Goal: Task Accomplishment & Management: Manage account settings

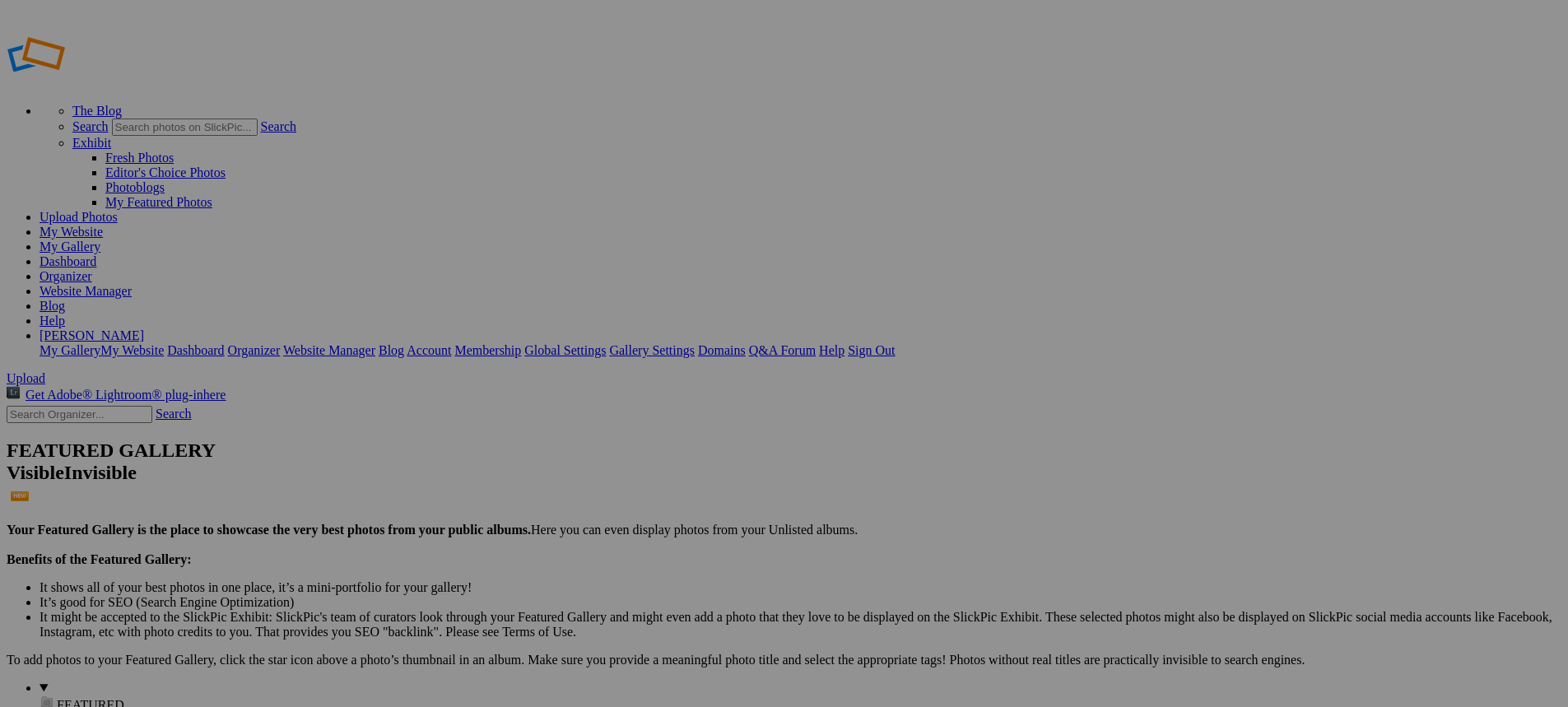
type input "New Bremen vs Coldwater"
click at [637, 436] on span "Create" at bounding box center [619, 443] width 35 height 14
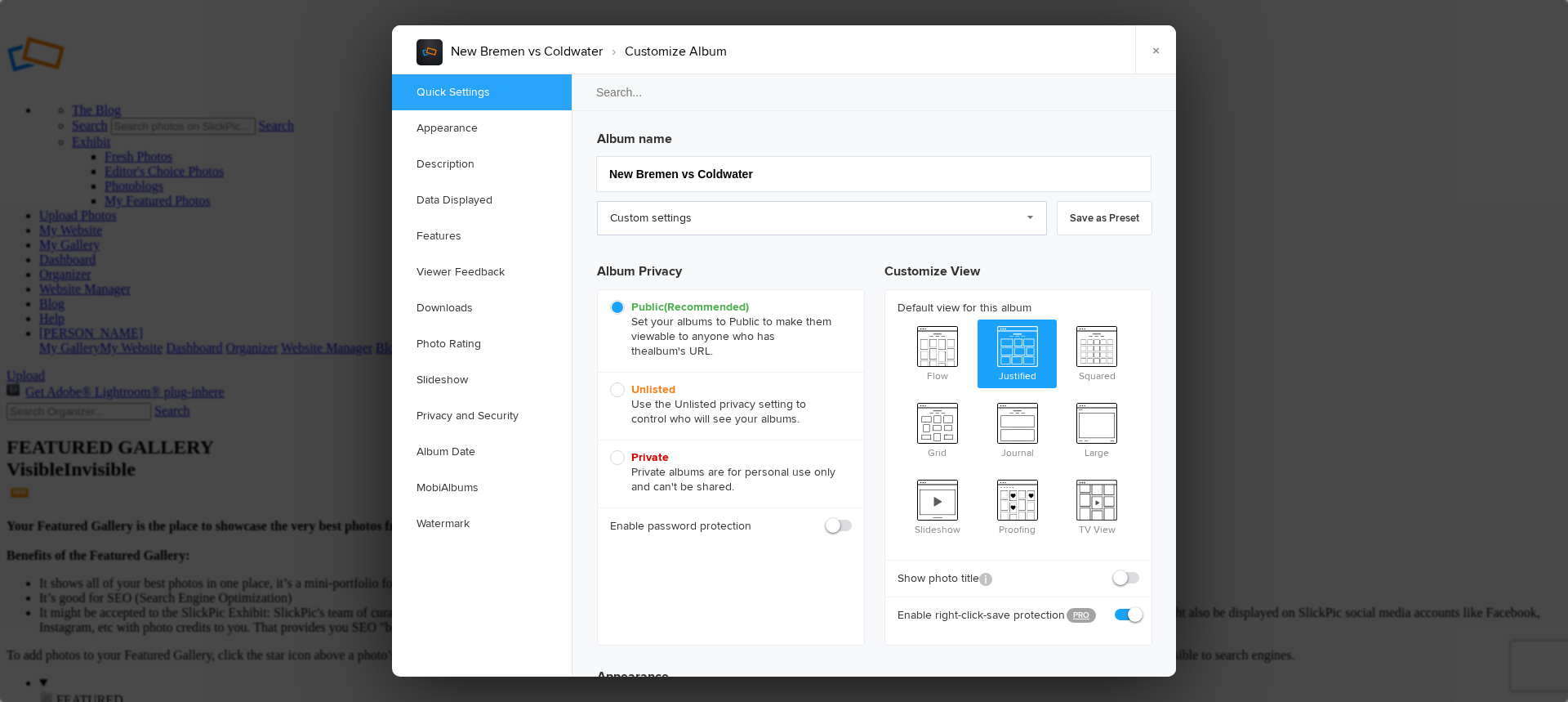
click at [699, 217] on link "Custom settings" at bounding box center [821, 218] width 450 height 34
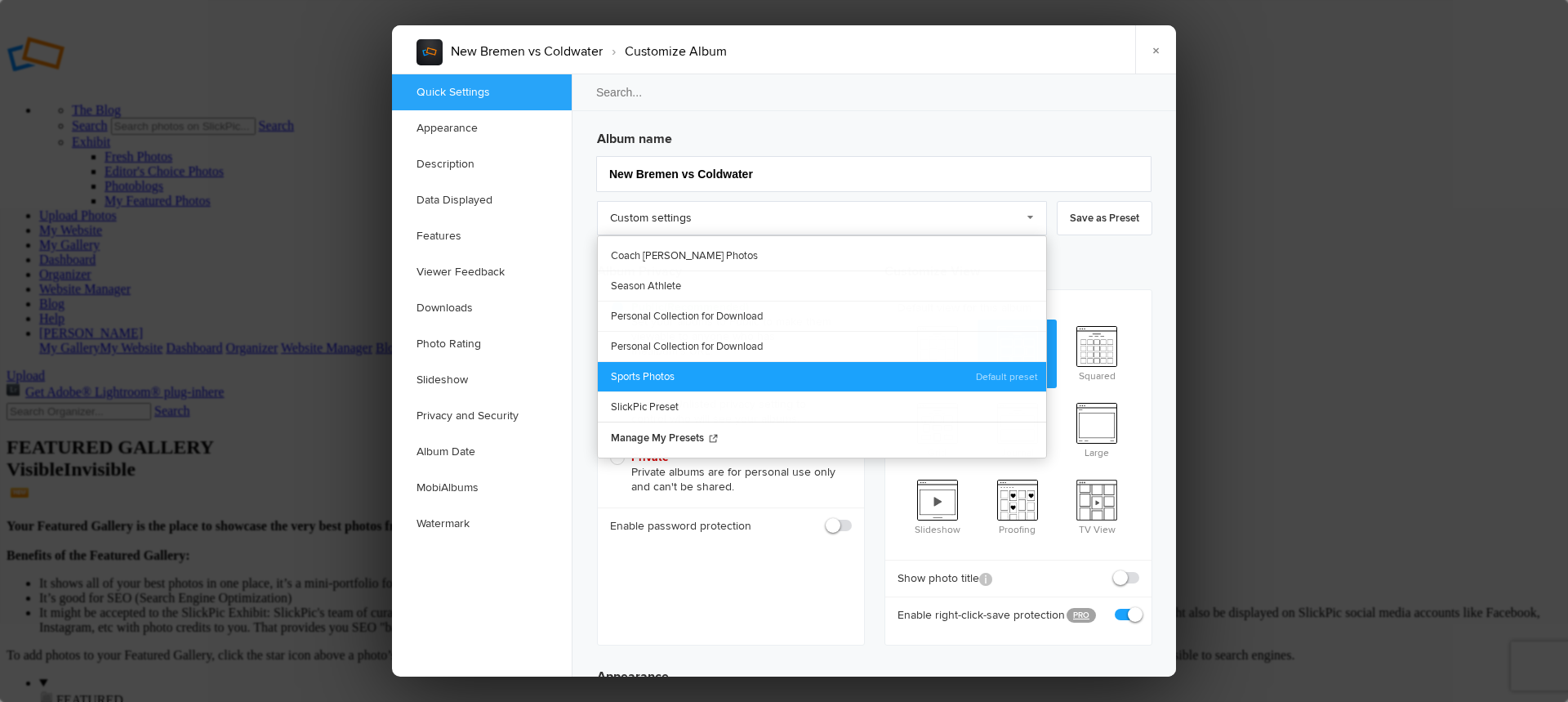
click at [671, 372] on link "Sports Photos" at bounding box center [821, 376] width 448 height 30
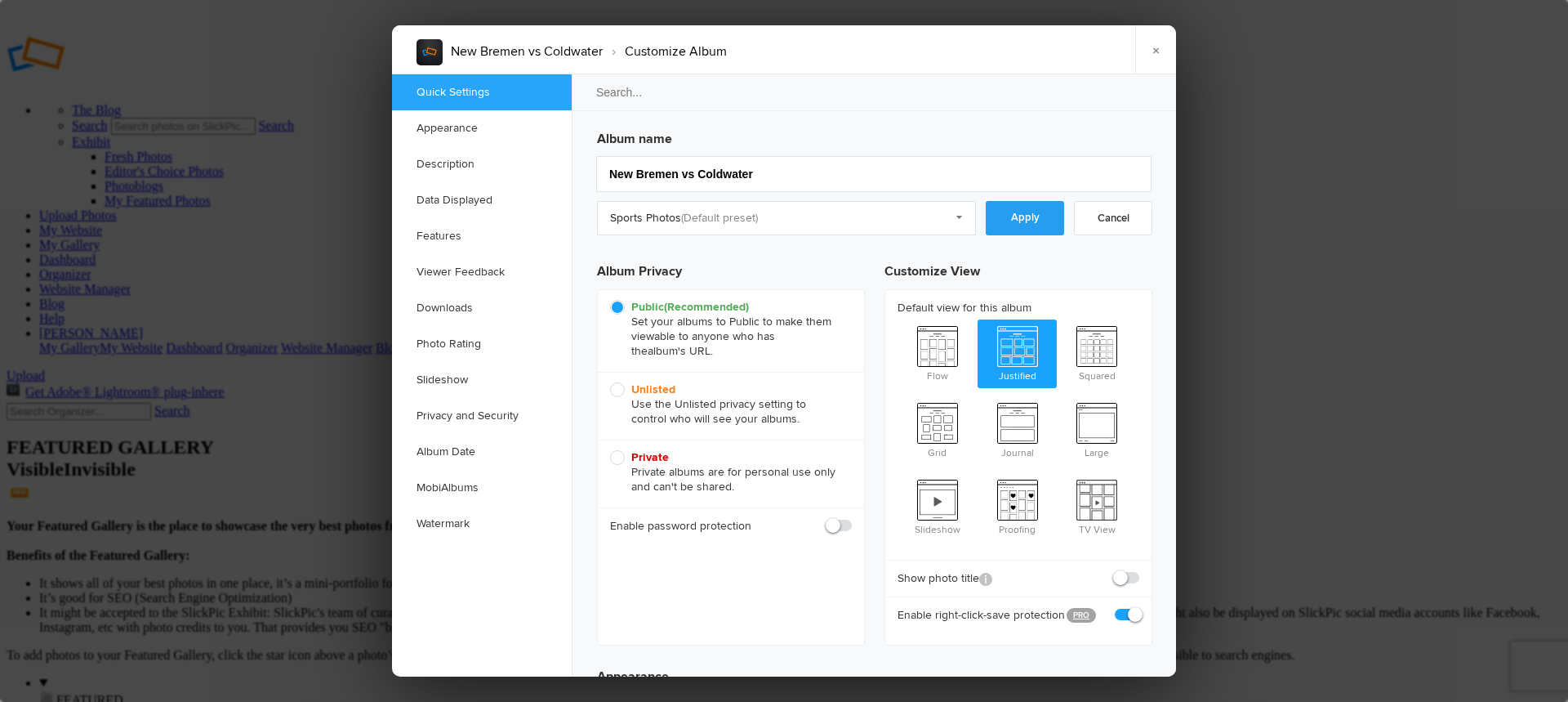
click at [1020, 222] on link "Apply" at bounding box center [1025, 218] width 78 height 34
click at [450, 306] on link "Downloads" at bounding box center [481, 307] width 180 height 36
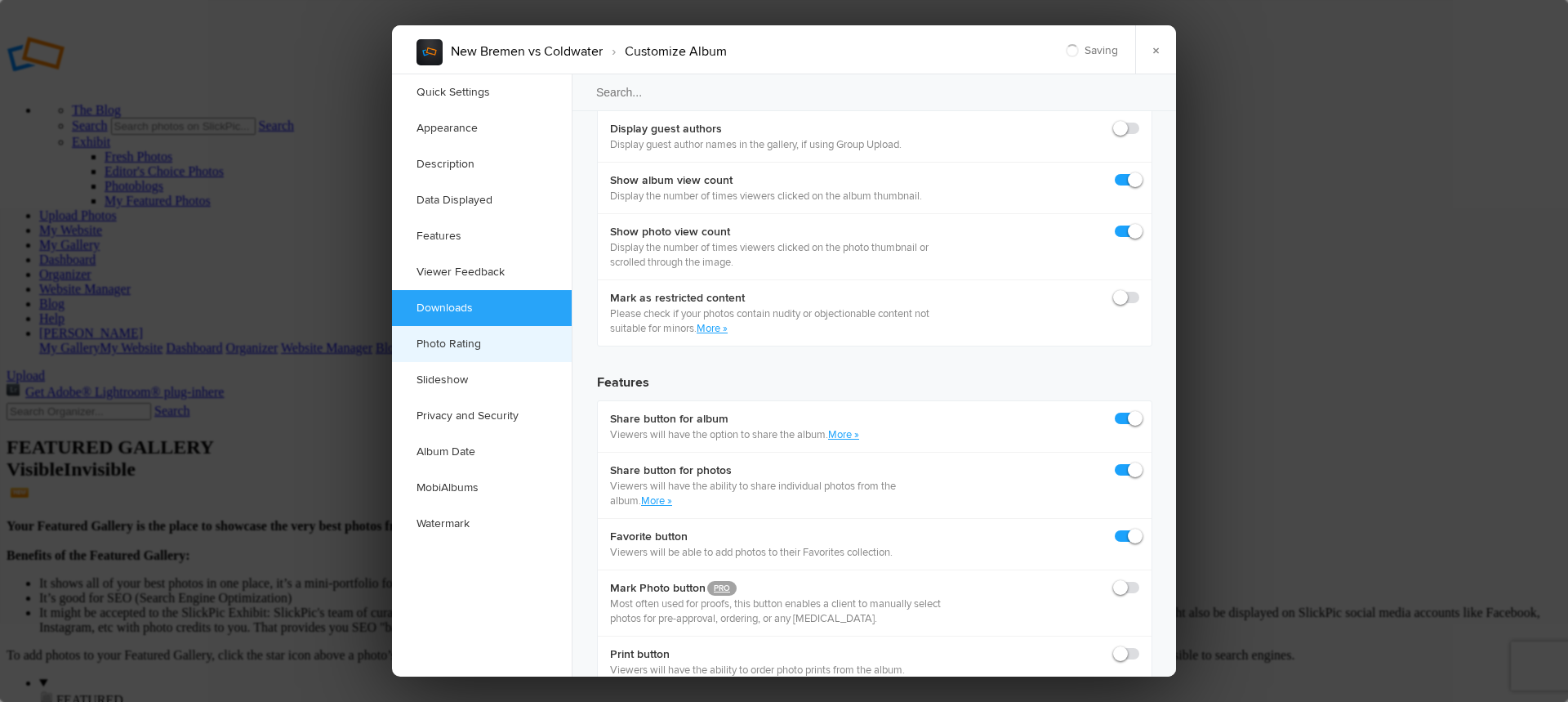
scroll to position [2518, 0]
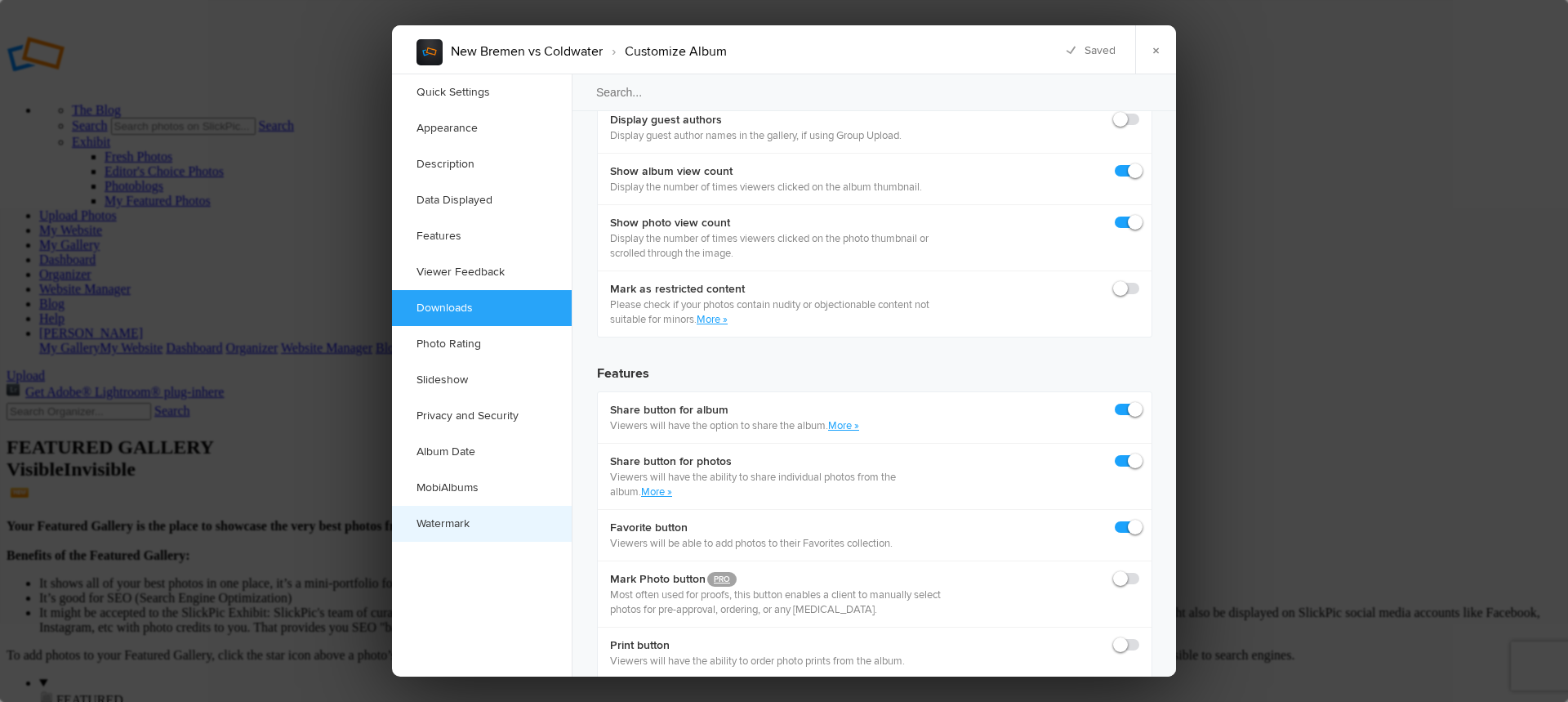
click at [455, 523] on link "Watermark" at bounding box center [481, 523] width 180 height 36
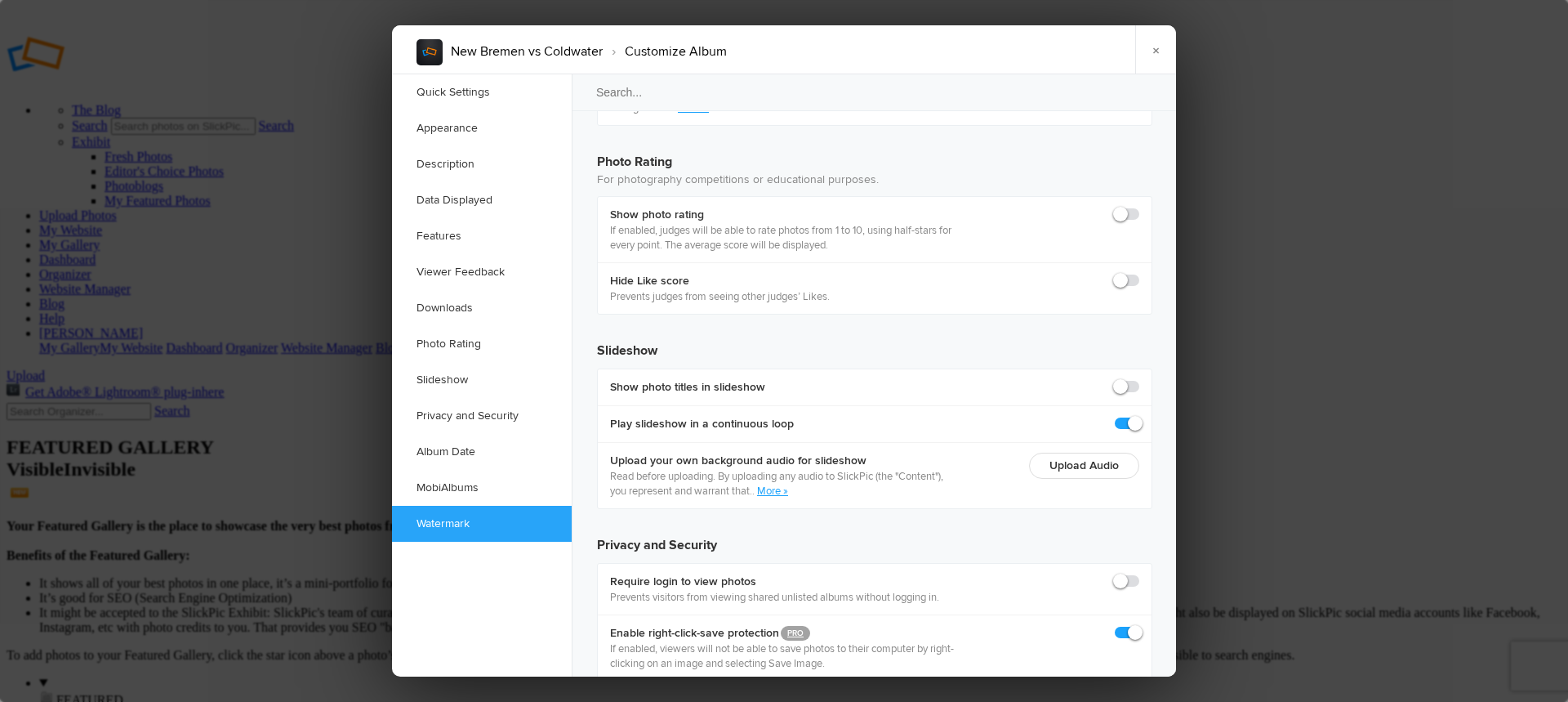
scroll to position [3570, 0]
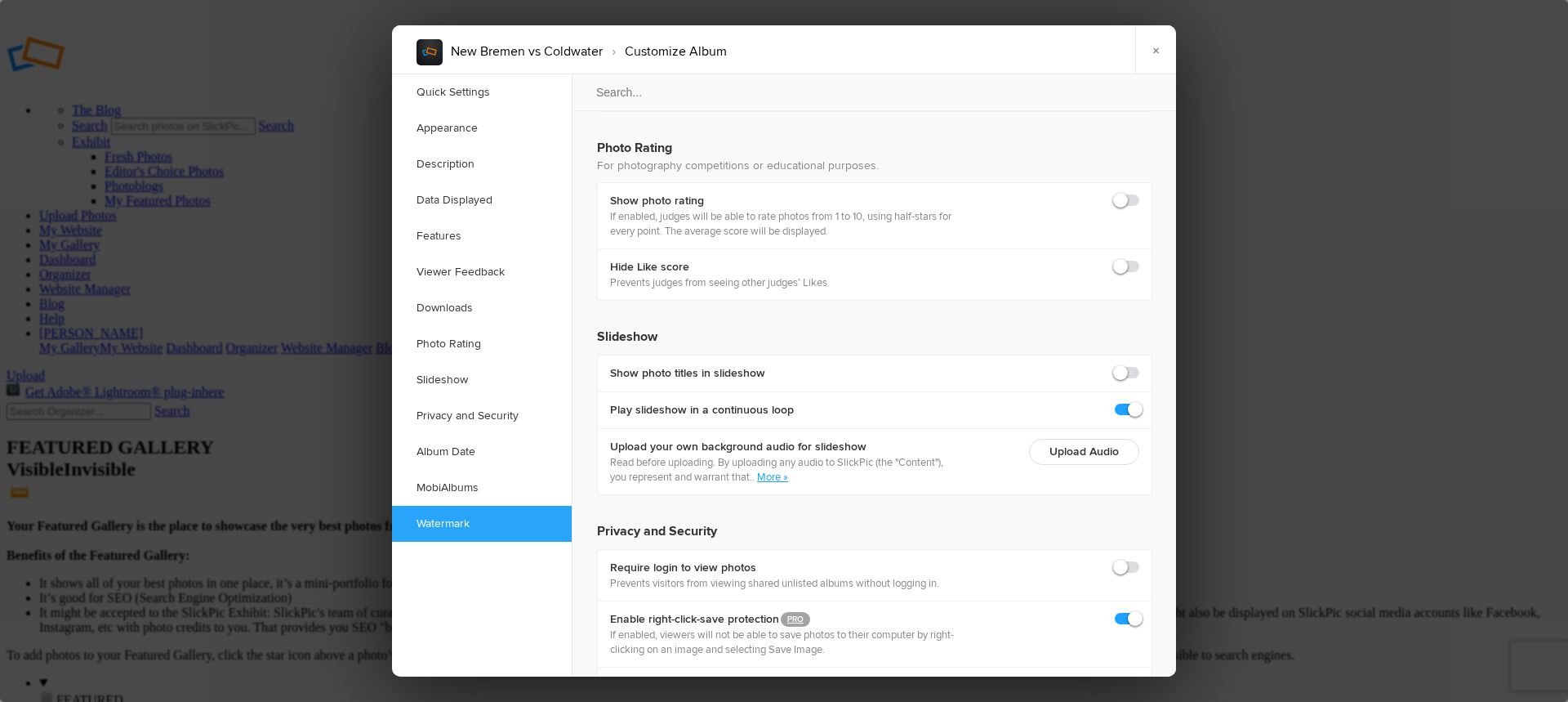
checkbox input "true"
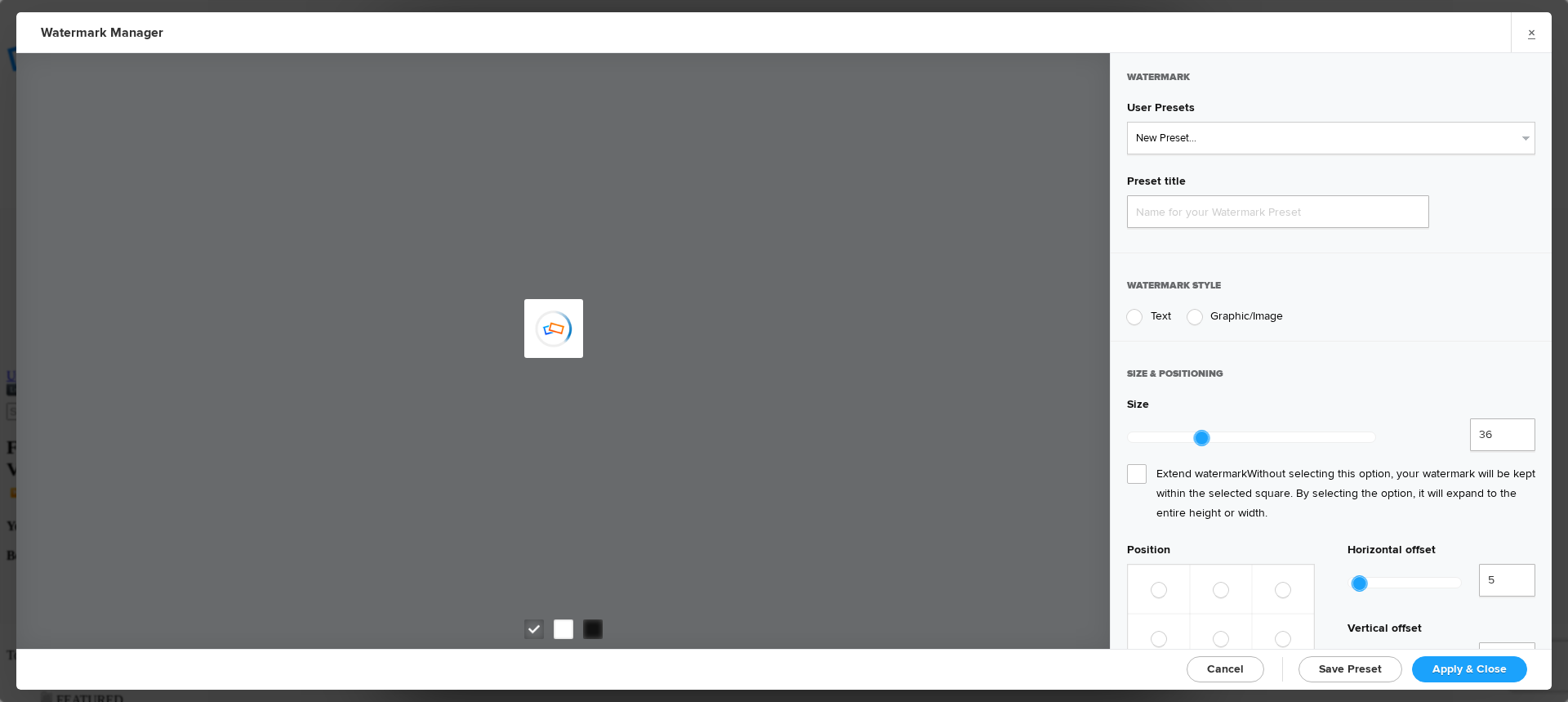
type input "Watermark-10/11/2025"
radio input "true"
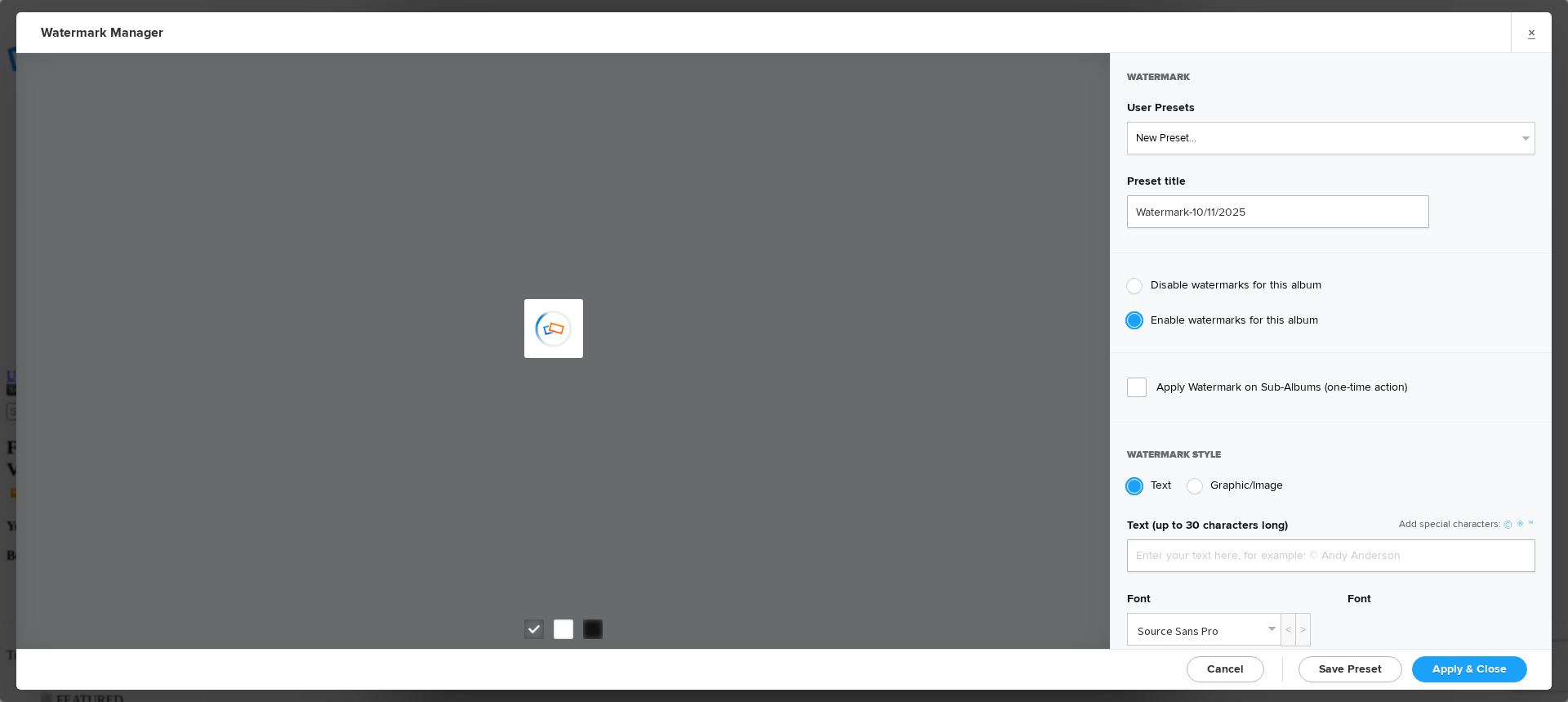
type input "jpphotography"
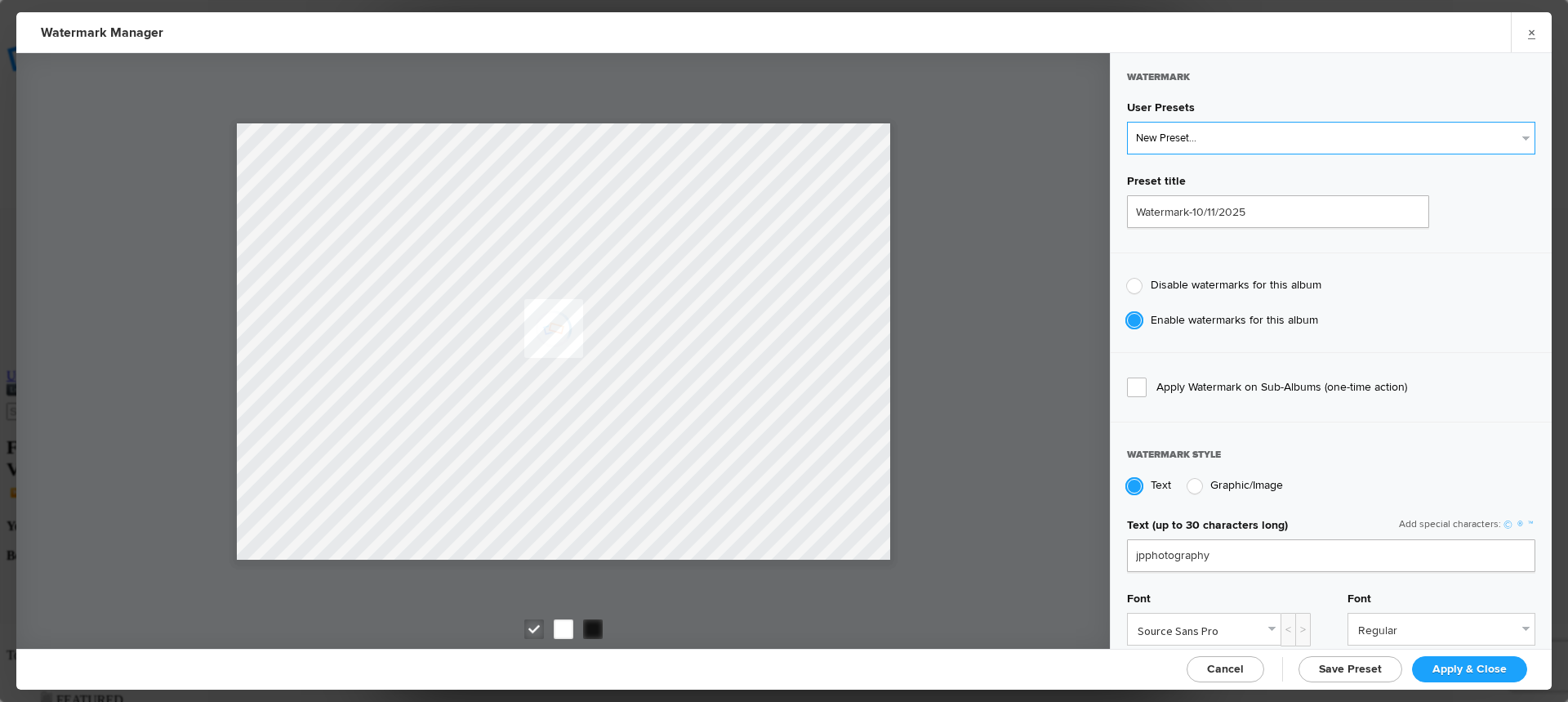
click at [1214, 147] on select "New Preset... JP Photography - White JP Photography - Black" at bounding box center [1332, 137] width 408 height 32
select select "1: Object"
click at [1127, 122] on select "New Preset... JP Photography - White JP Photography - Black" at bounding box center [1332, 137] width 408 height 32
type input "JP Photography - White"
radio input "false"
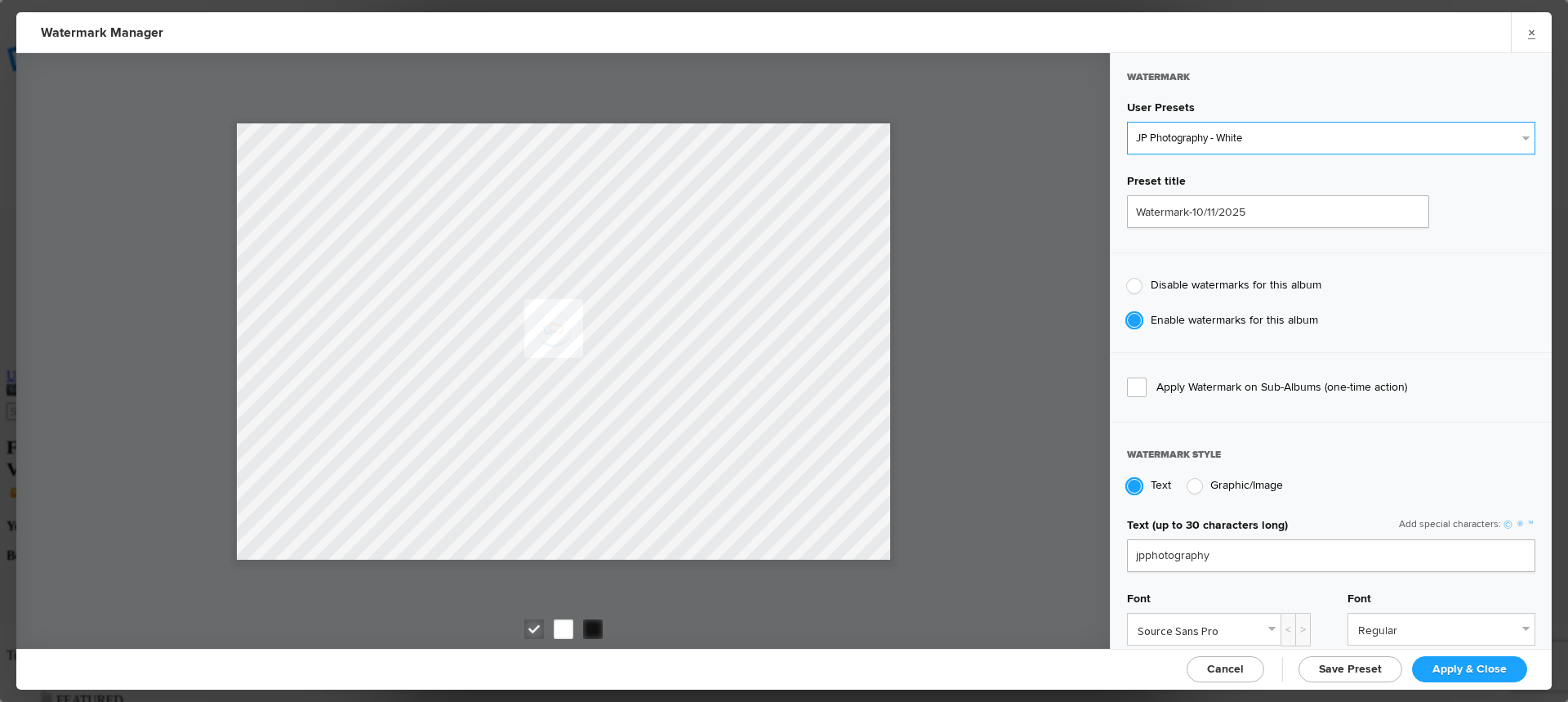
radio input "true"
type input "128"
radio input "true"
radio input "false"
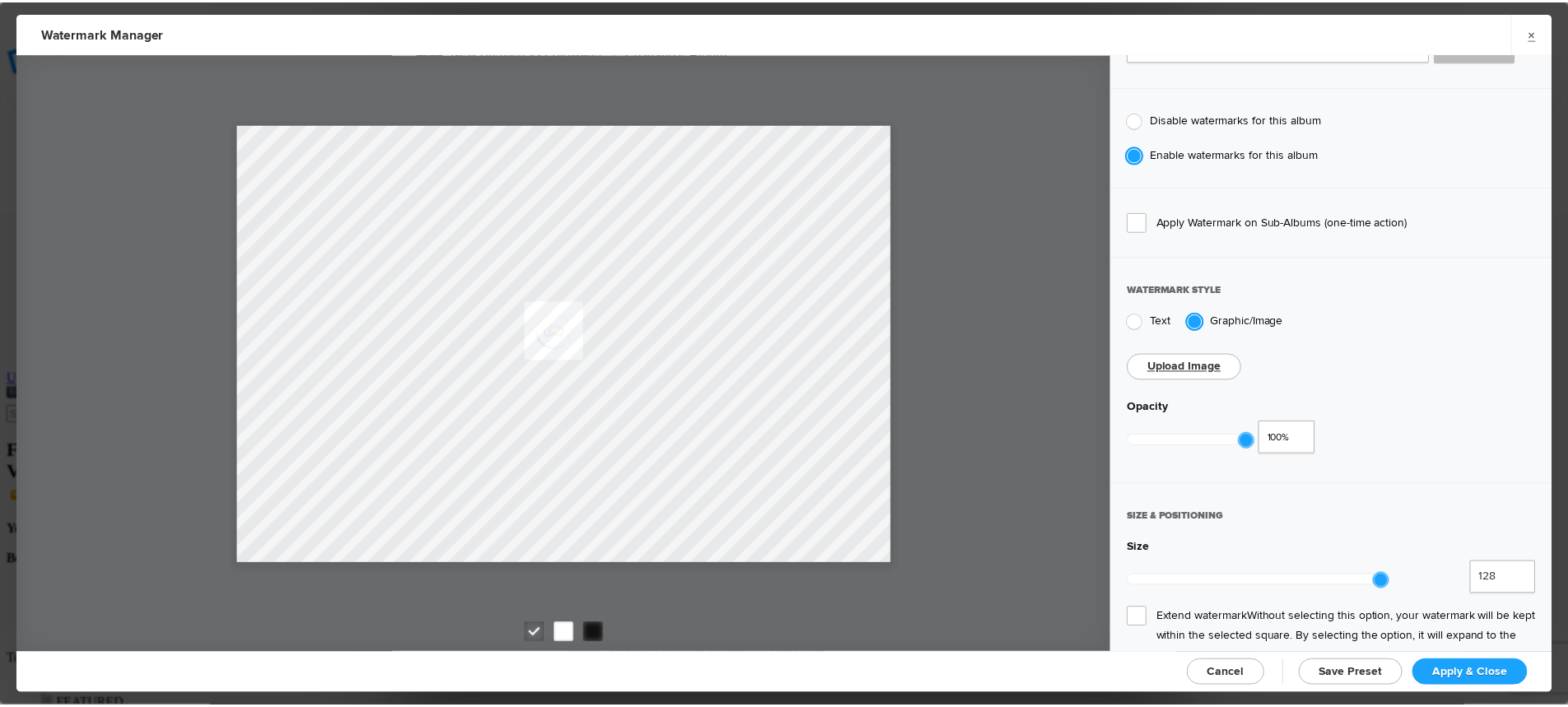
scroll to position [247, 0]
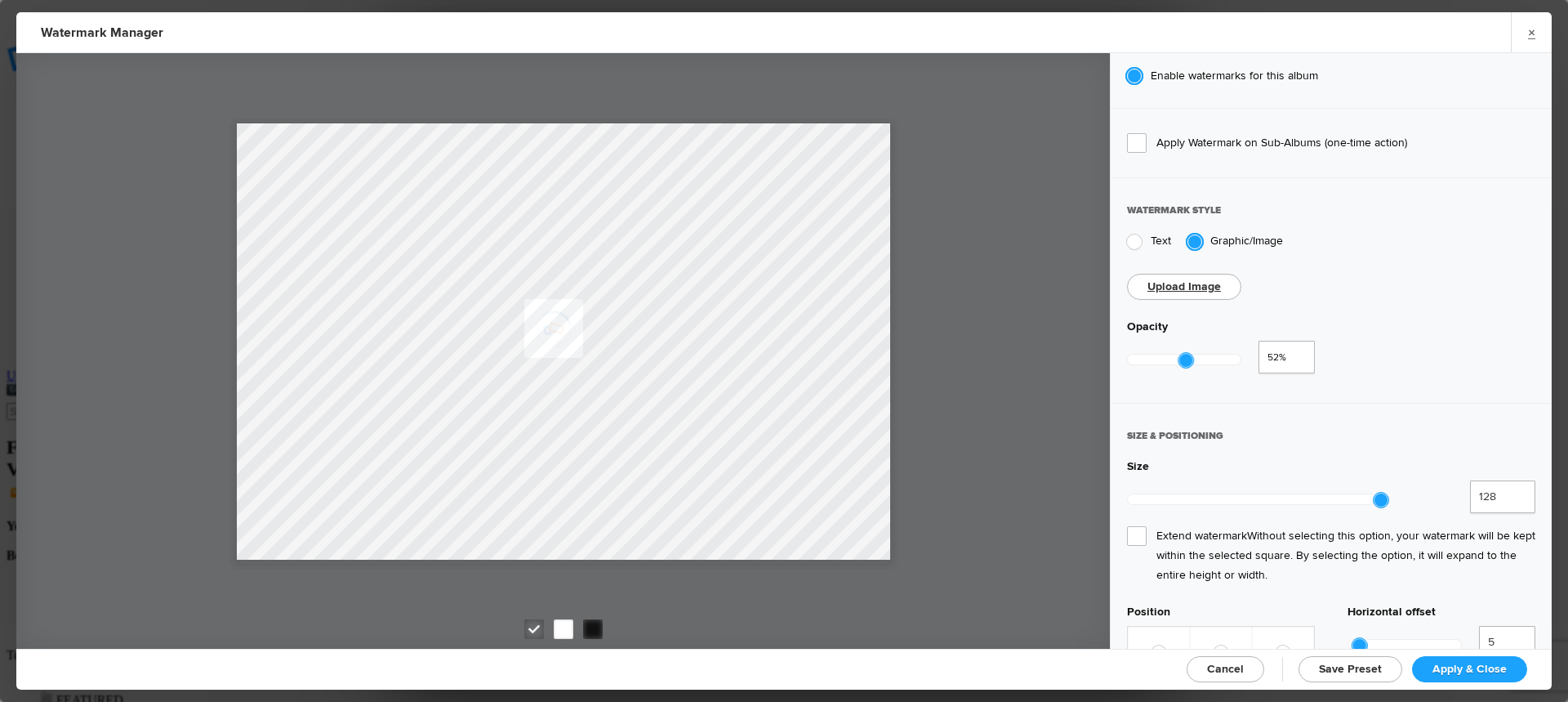
type input "0.46"
drag, startPoint x: 1244, startPoint y: 358, endPoint x: 1177, endPoint y: 360, distance: 67.0
click at [1177, 360] on div at bounding box center [1178, 360] width 17 height 17
click at [1132, 526] on span "Extend watermark Without selecting this option, your watermark will be kept wit…" at bounding box center [1332, 556] width 408 height 59
click at [0, 0] on input "Extend watermark Without selecting this option, your watermark will be kept wit…" at bounding box center [0, 0] width 0 height 0
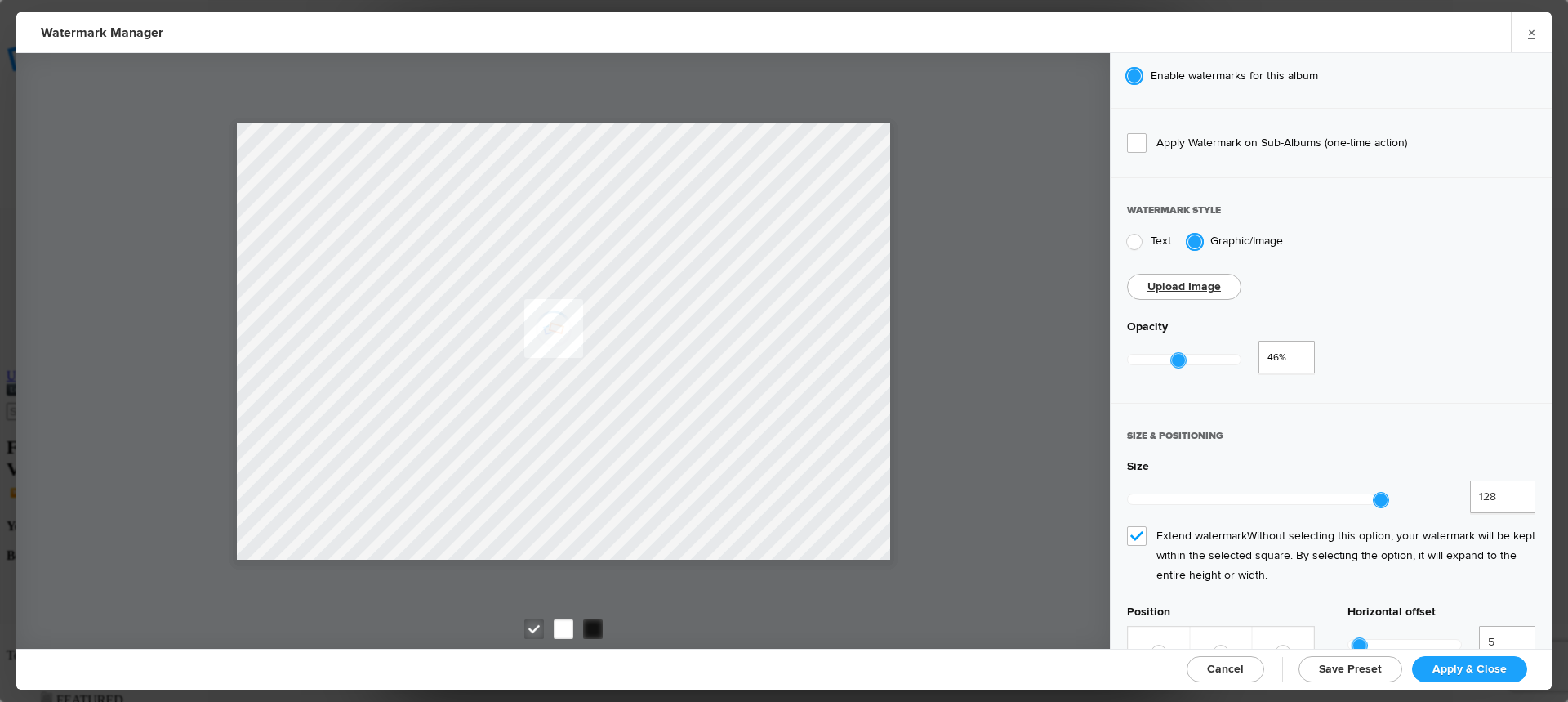
click at [1469, 666] on span "Apply & Close" at bounding box center [1470, 669] width 75 height 14
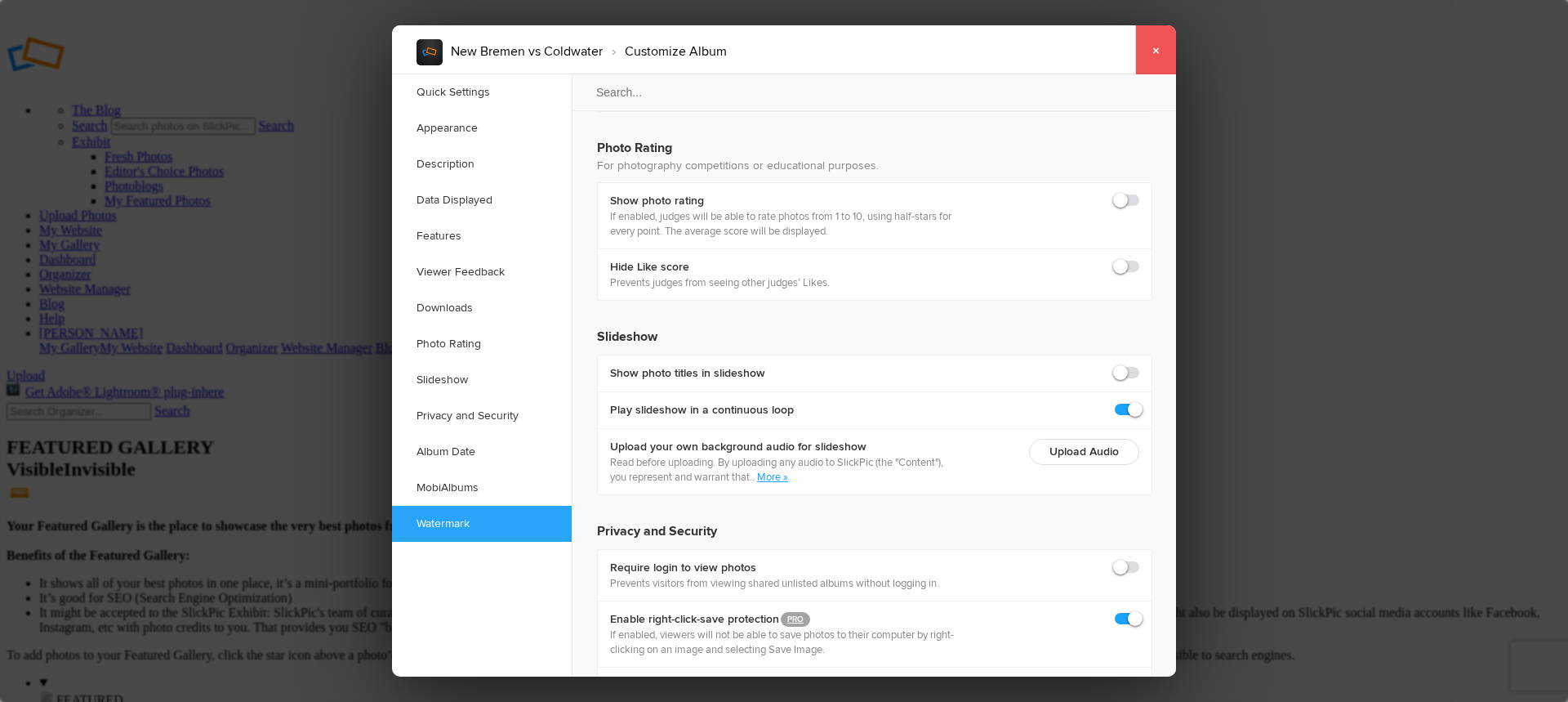
click at [1151, 53] on link "×" at bounding box center [1156, 50] width 41 height 49
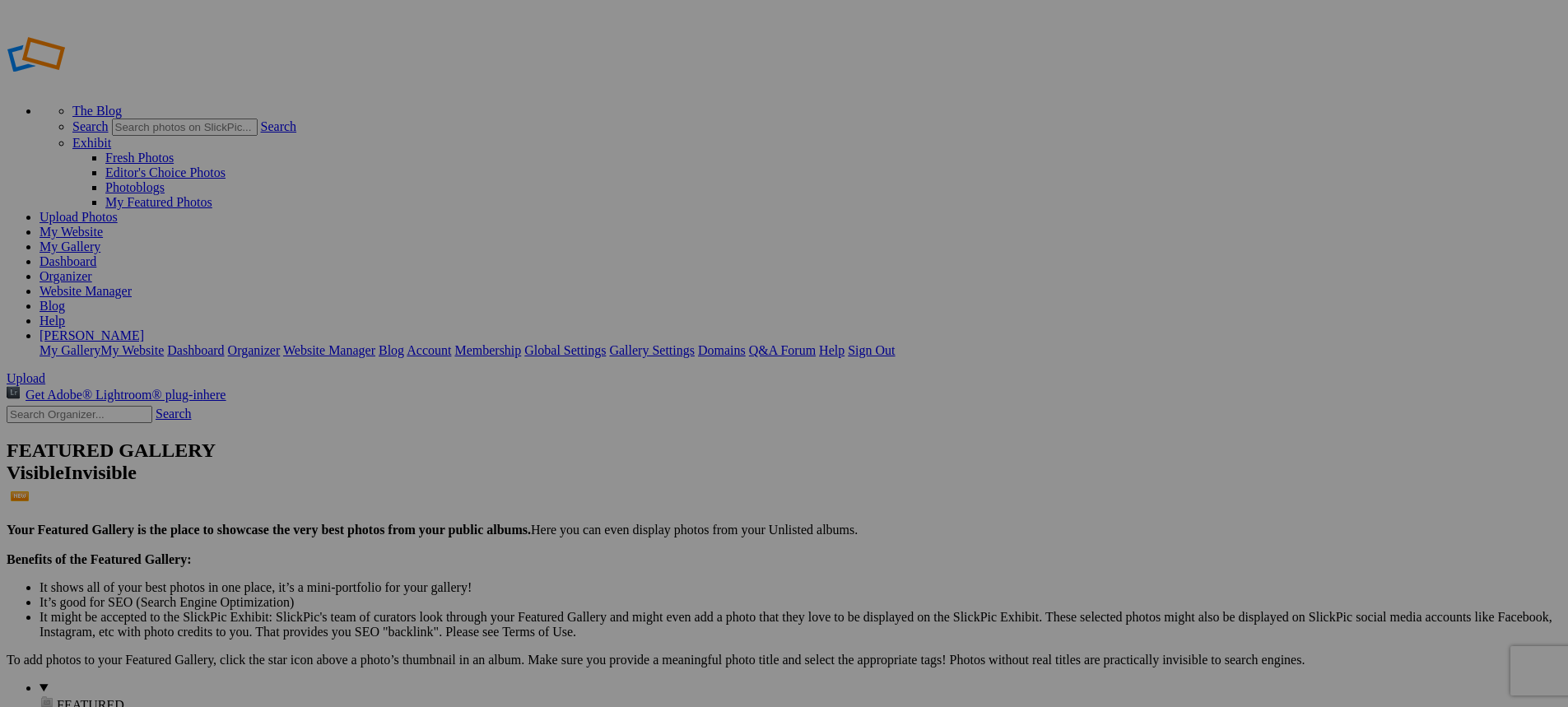
type input "New Bremen vs Coldwater"
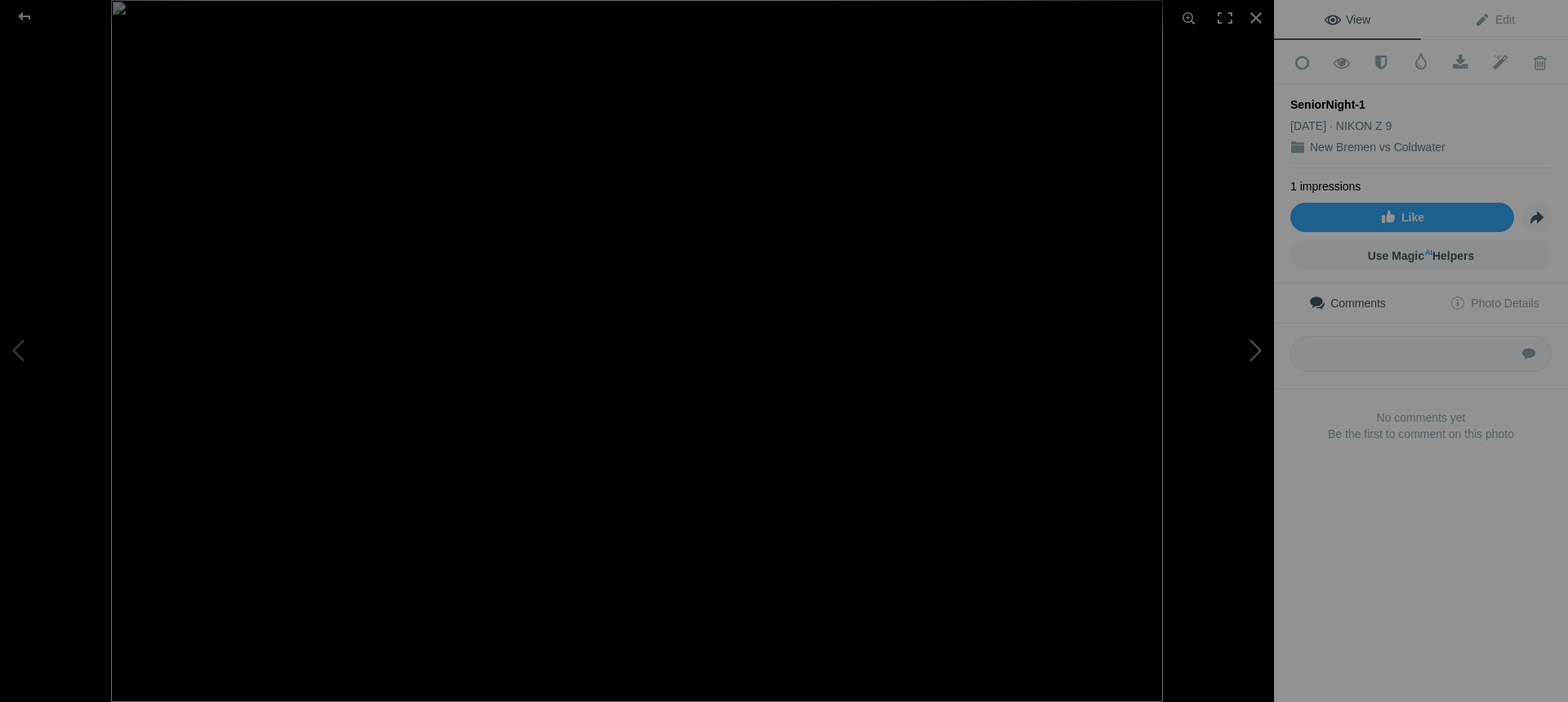
click at [1253, 353] on button at bounding box center [1212, 351] width 123 height 252
click at [26, 17] on div at bounding box center [25, 16] width 59 height 32
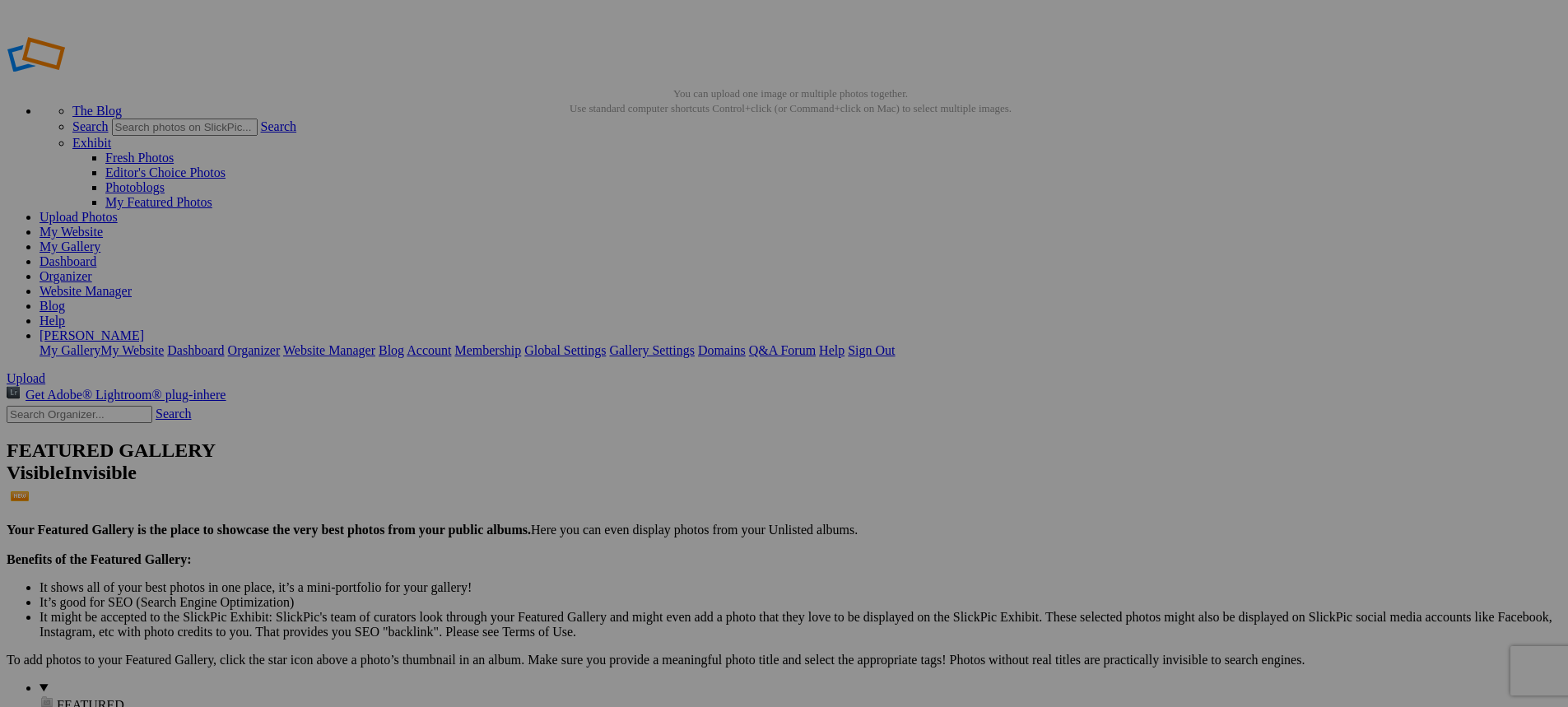
type input "Football 2025"
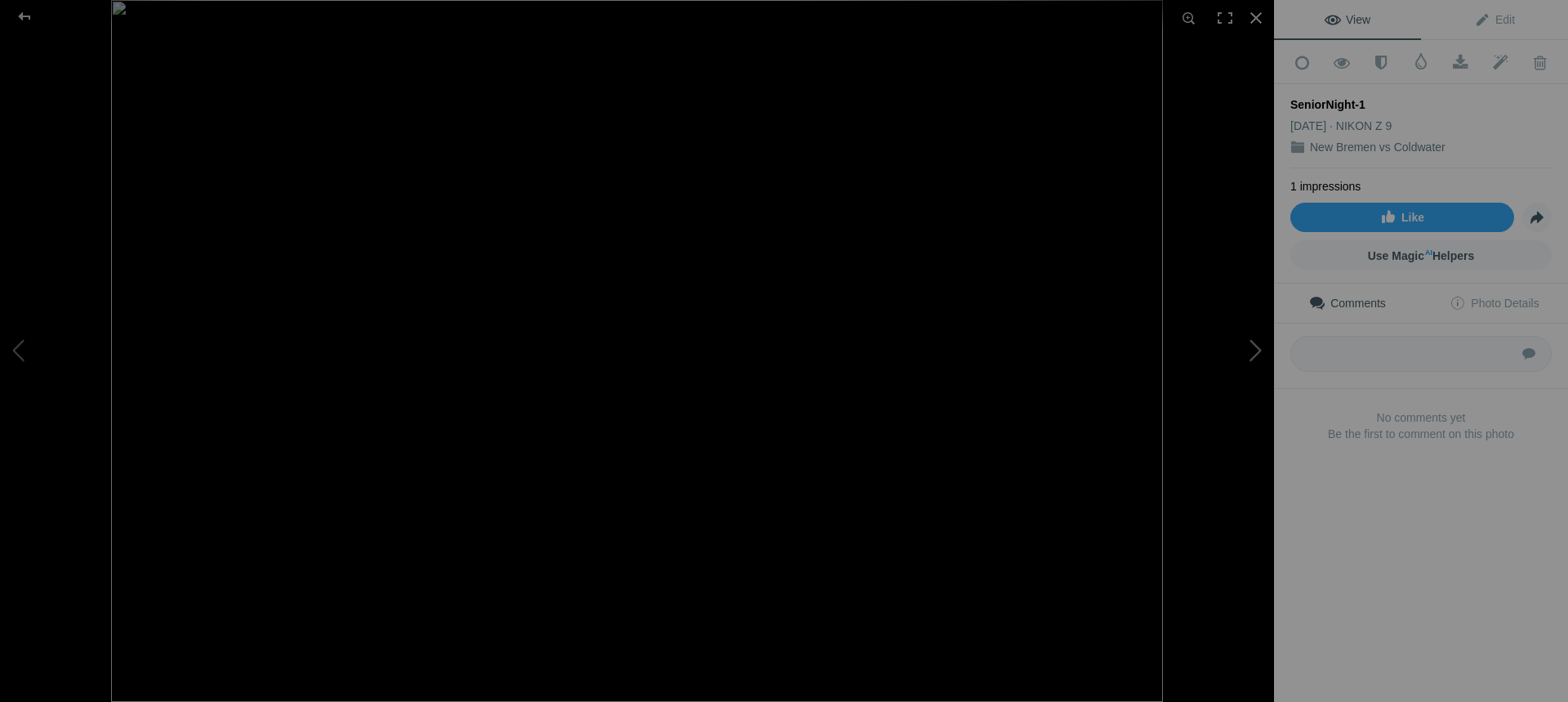
click at [1256, 356] on button at bounding box center [1212, 351] width 123 height 252
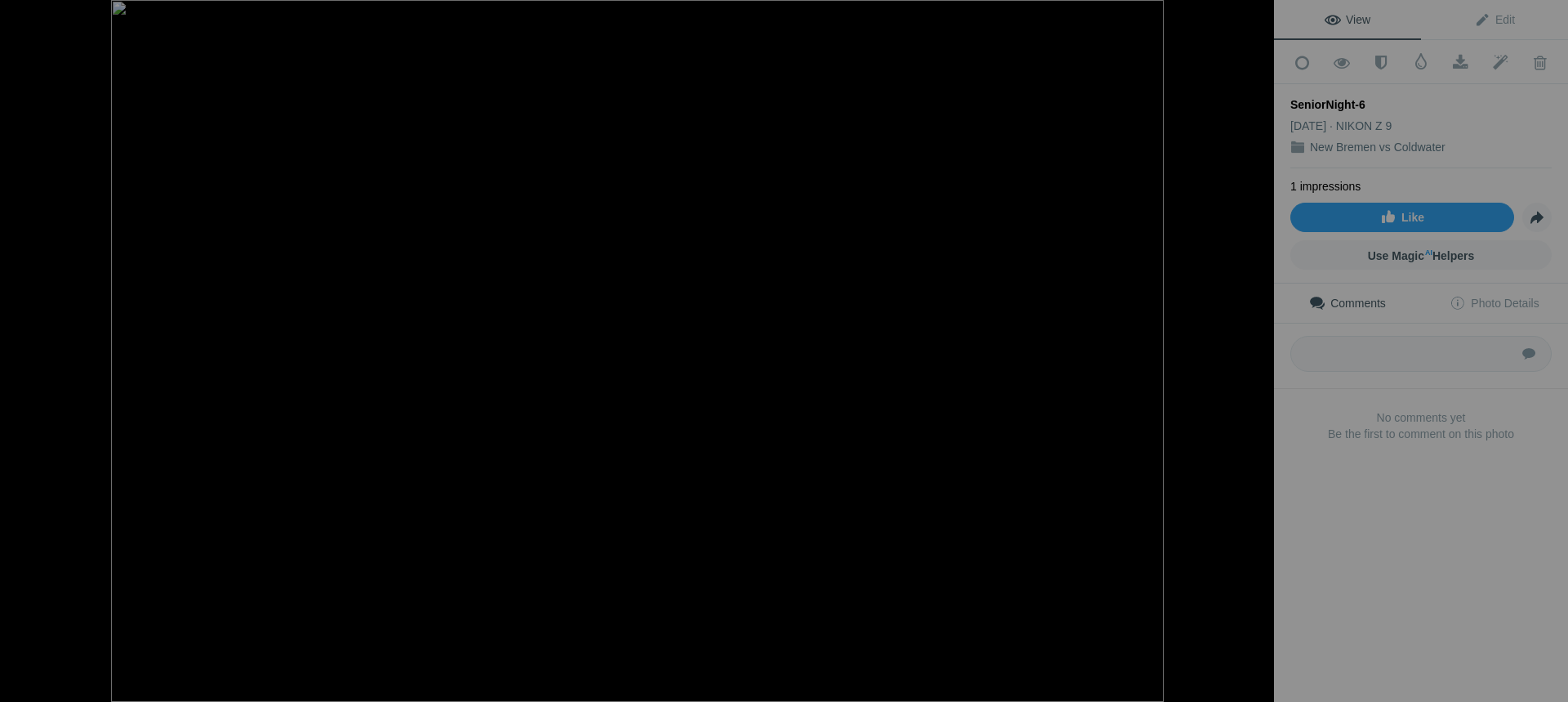
click at [1256, 356] on button at bounding box center [1212, 351] width 123 height 252
click at [1249, 345] on button at bounding box center [1212, 351] width 123 height 252
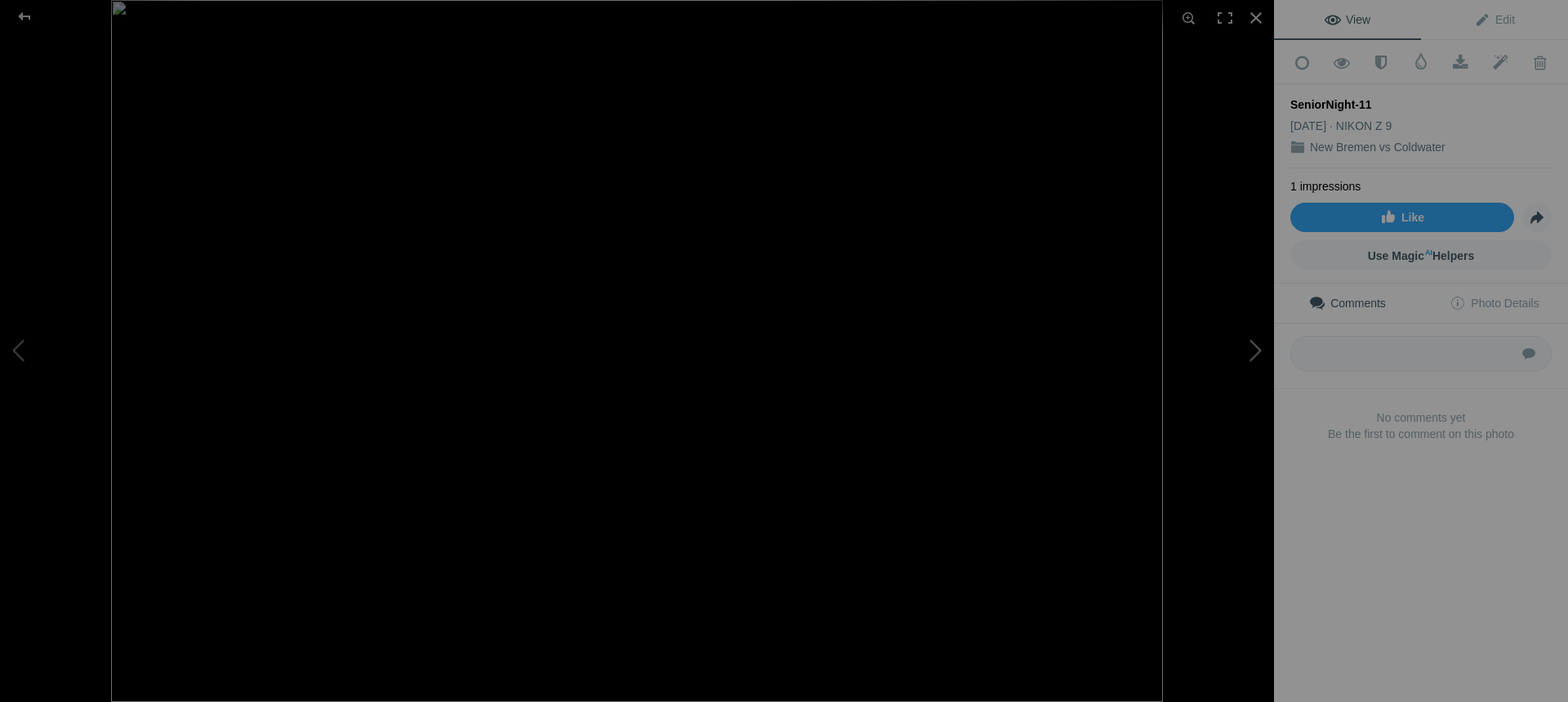
click at [1249, 345] on button at bounding box center [1212, 351] width 123 height 252
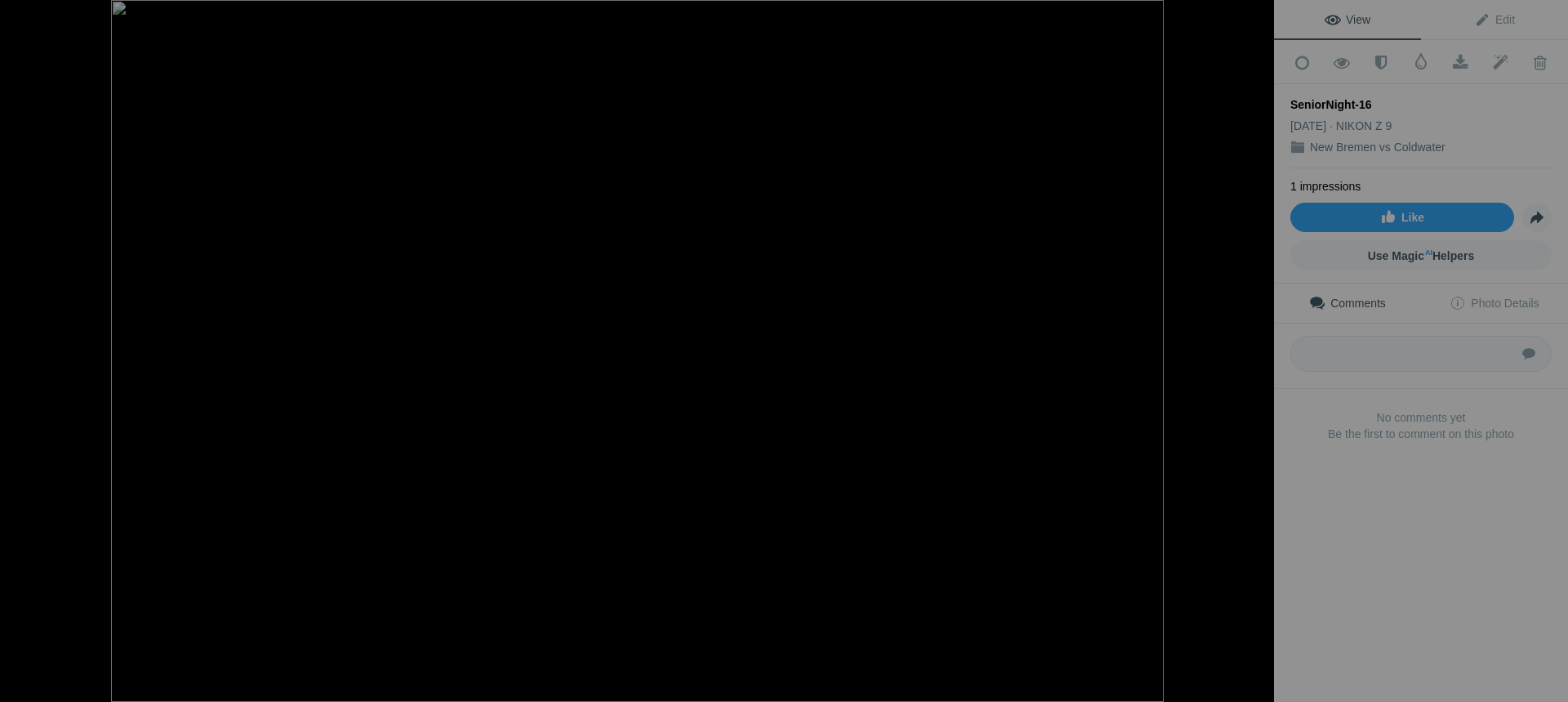
click at [1249, 345] on button at bounding box center [1212, 351] width 123 height 252
click at [20, 18] on div at bounding box center [25, 16] width 59 height 32
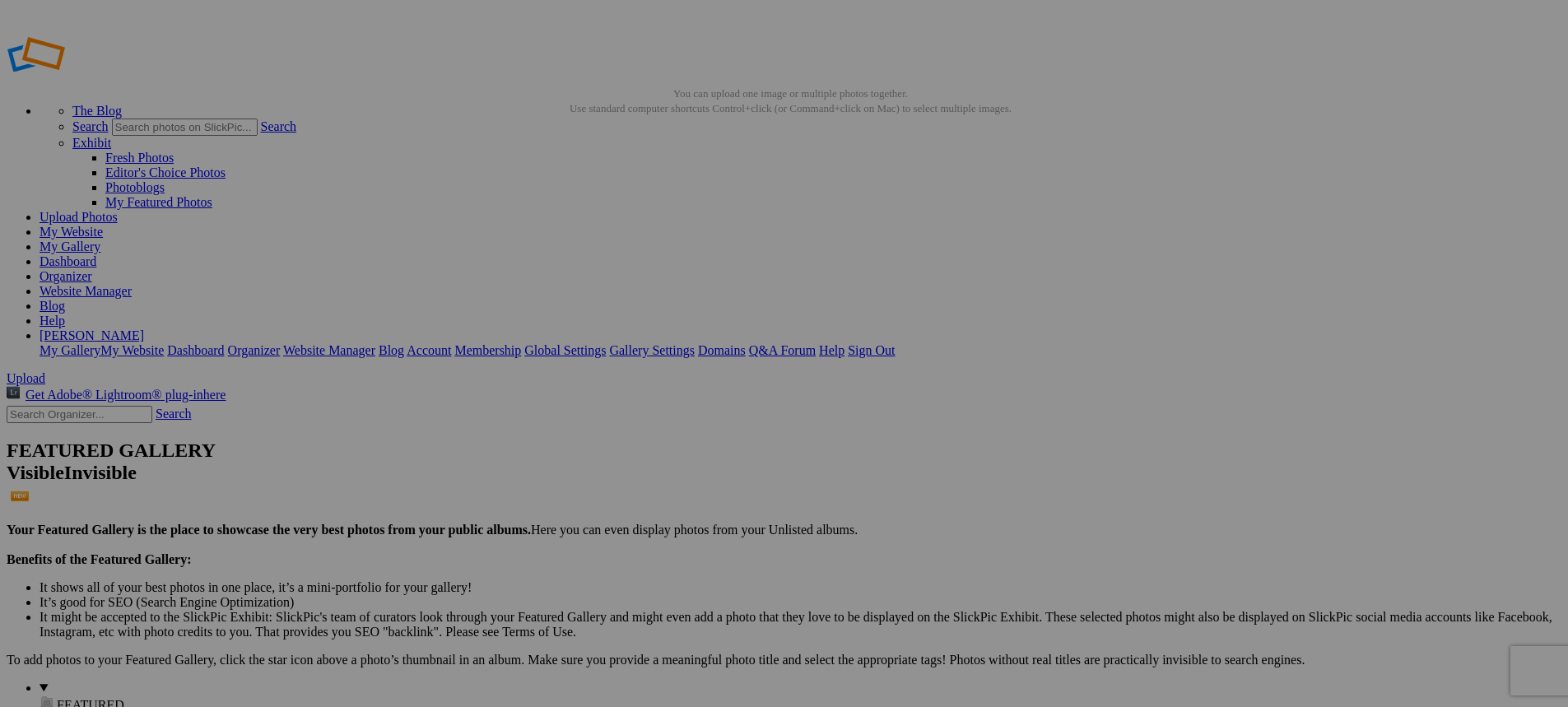
click at [132, 284] on link "Website Manager" at bounding box center [85, 291] width 92 height 14
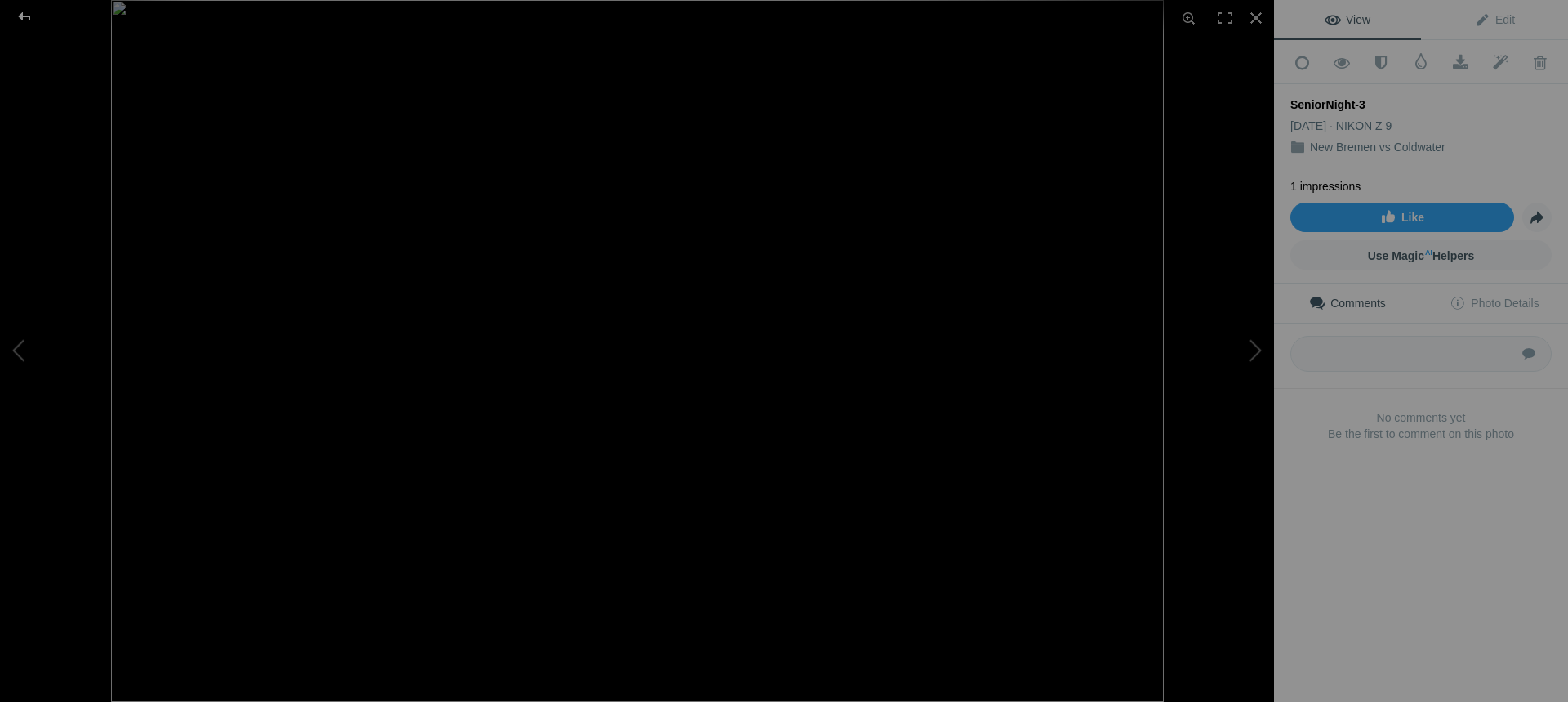
click at [23, 10] on div at bounding box center [25, 16] width 59 height 32
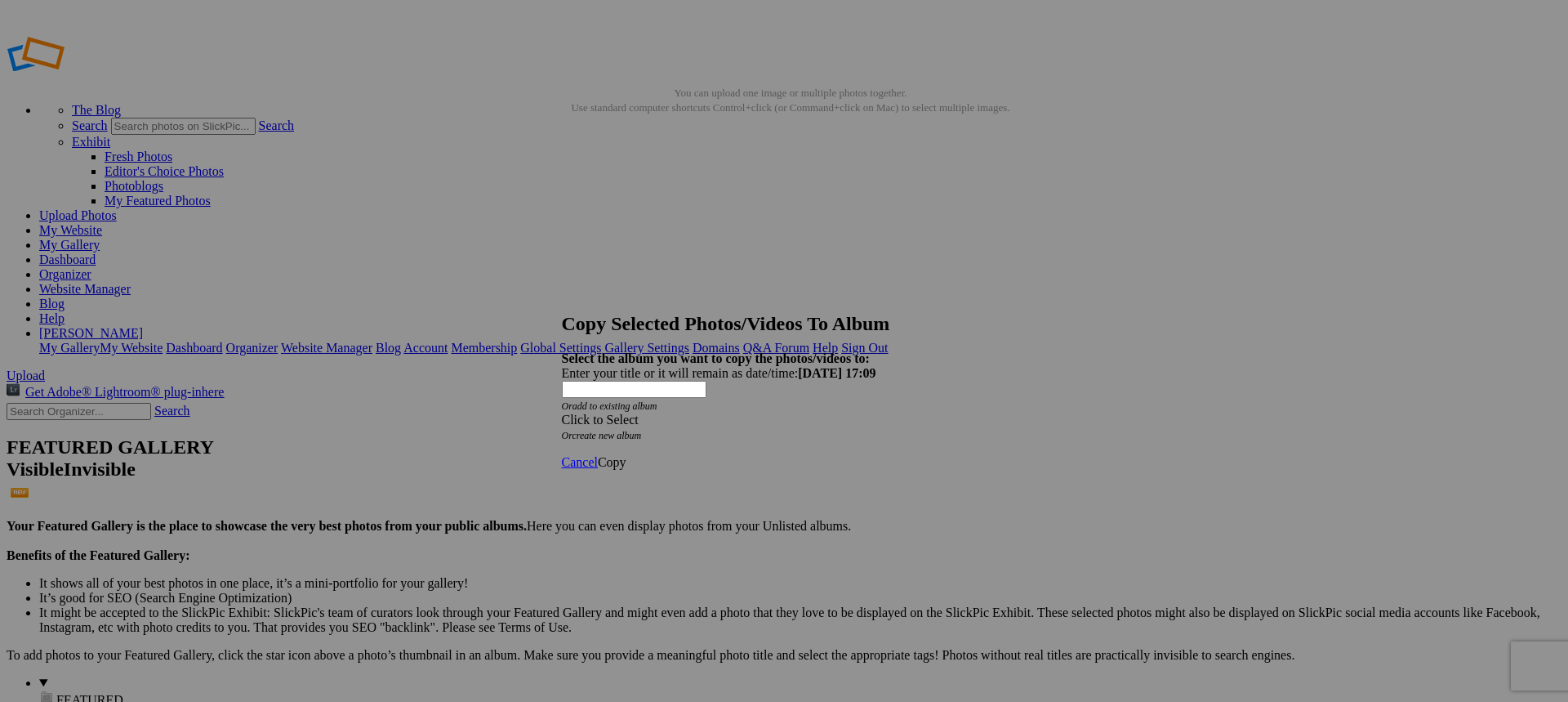
click at [785, 412] on div "Click to Select" at bounding box center [778, 419] width 433 height 15
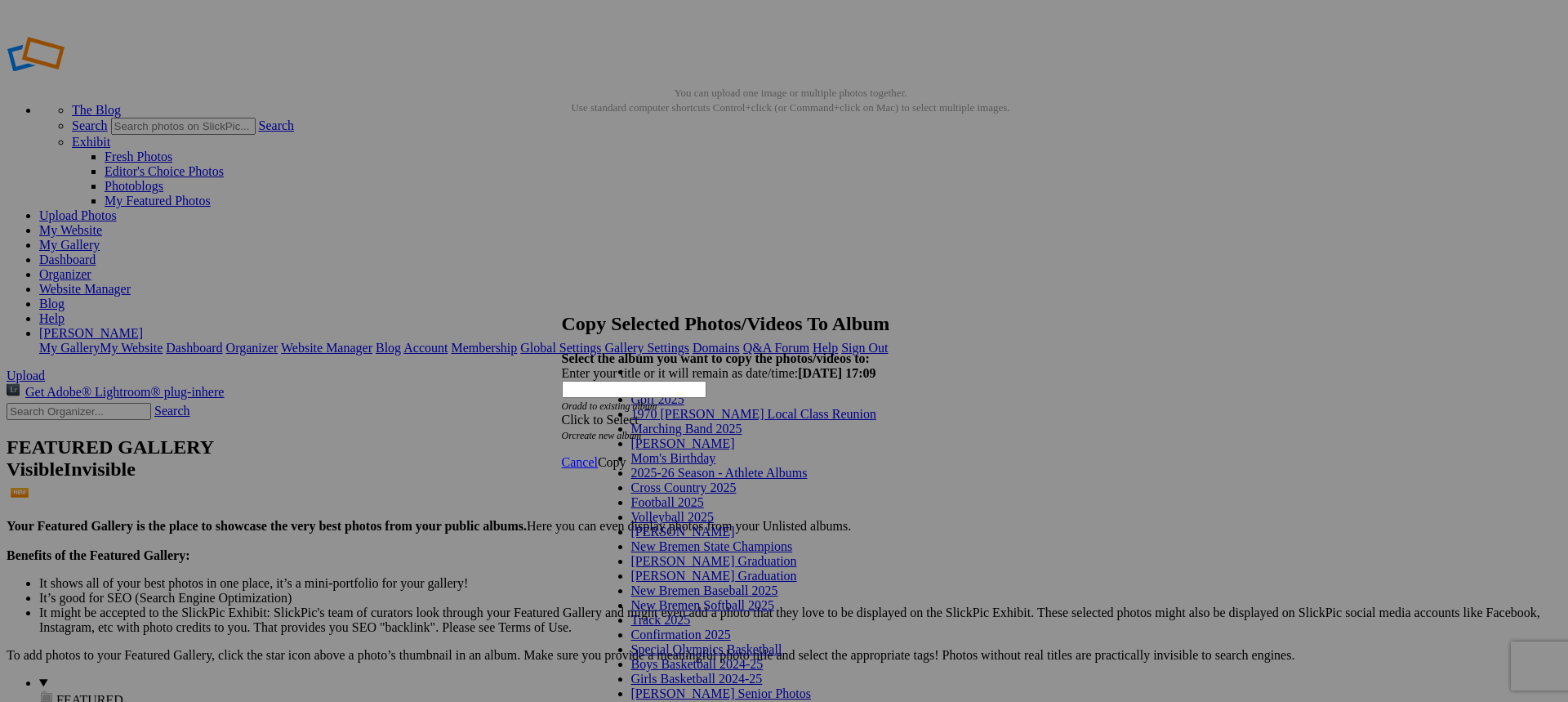
click at [783, 480] on link "2025-26 Season - Athlete Albums" at bounding box center [719, 472] width 177 height 14
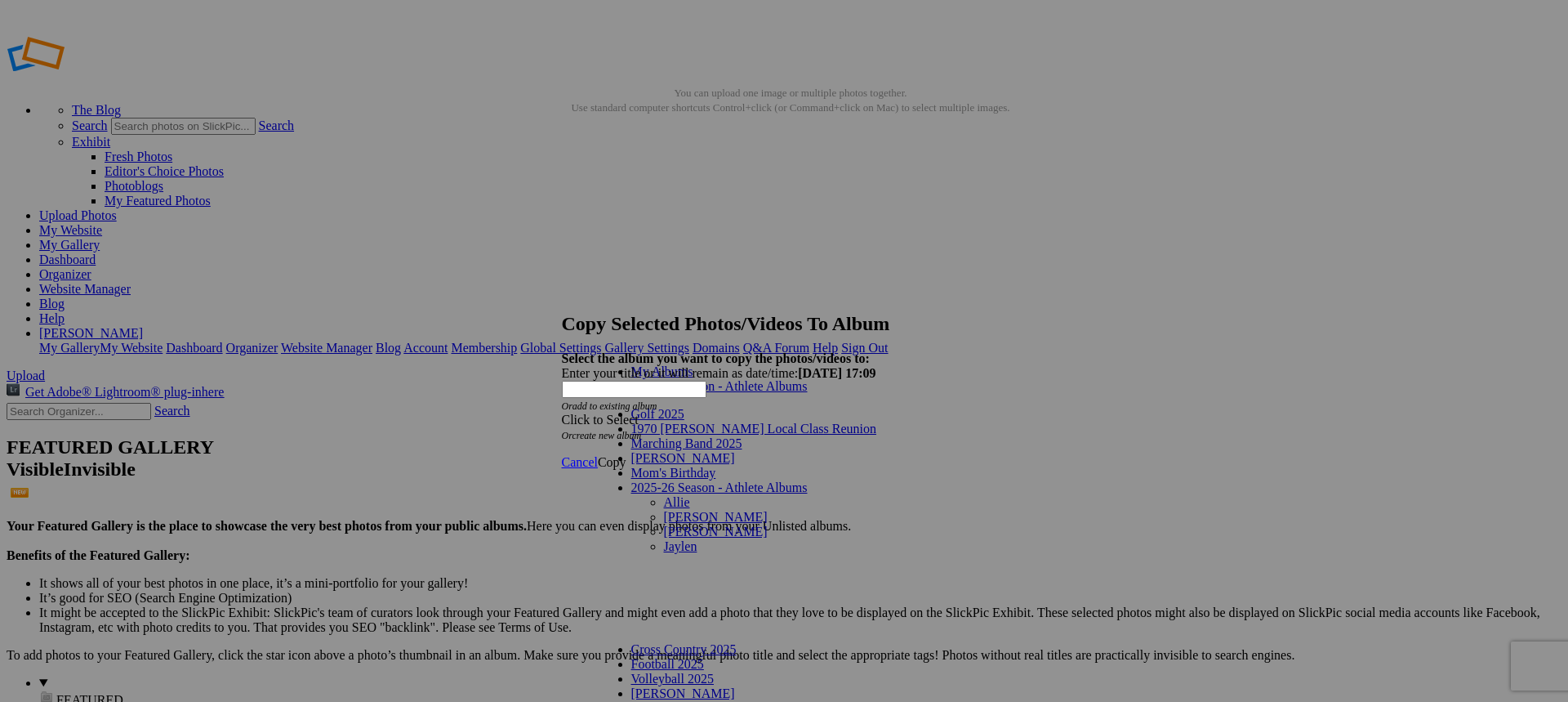
click at [664, 510] on link "[PERSON_NAME]" at bounding box center [716, 516] width 104 height 14
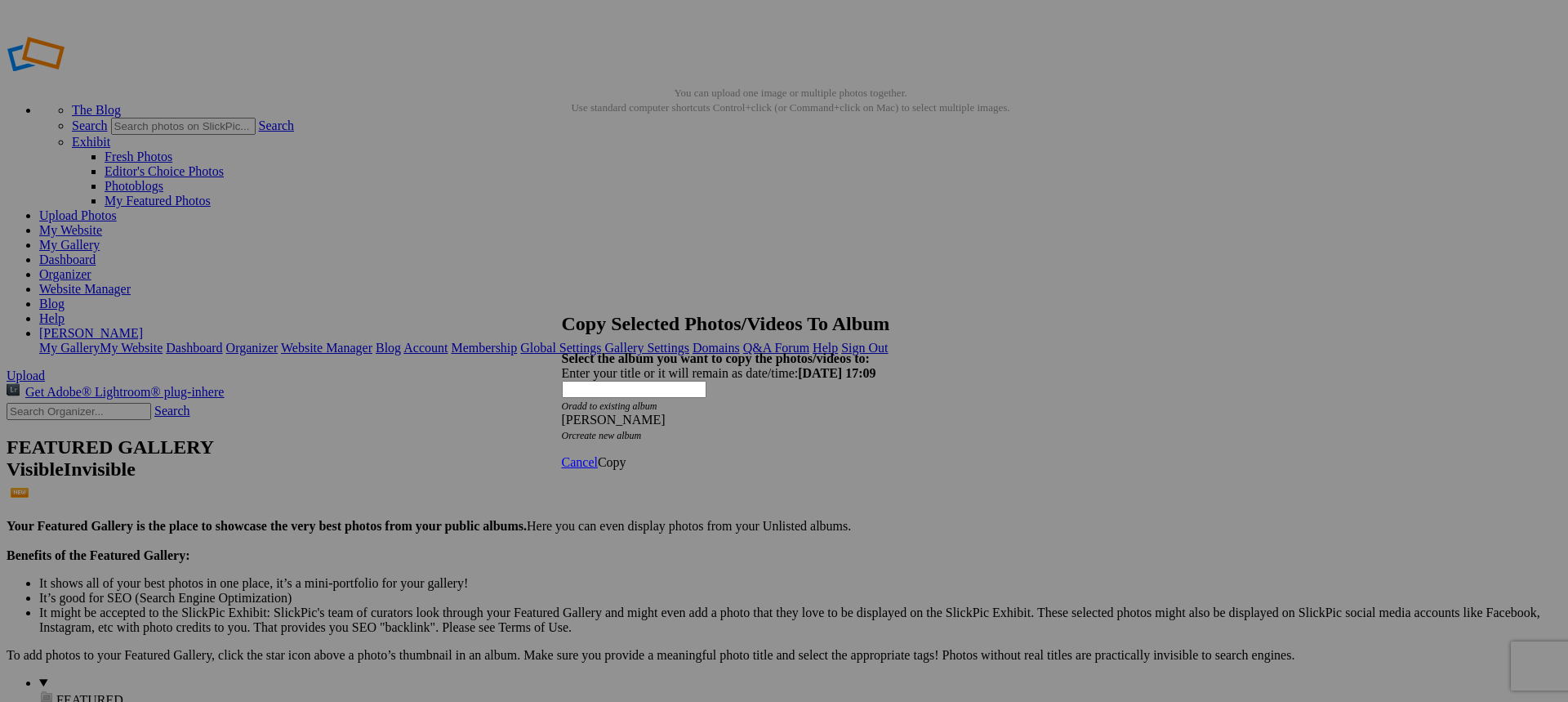
click at [626, 456] on span "Copy" at bounding box center [611, 462] width 28 height 14
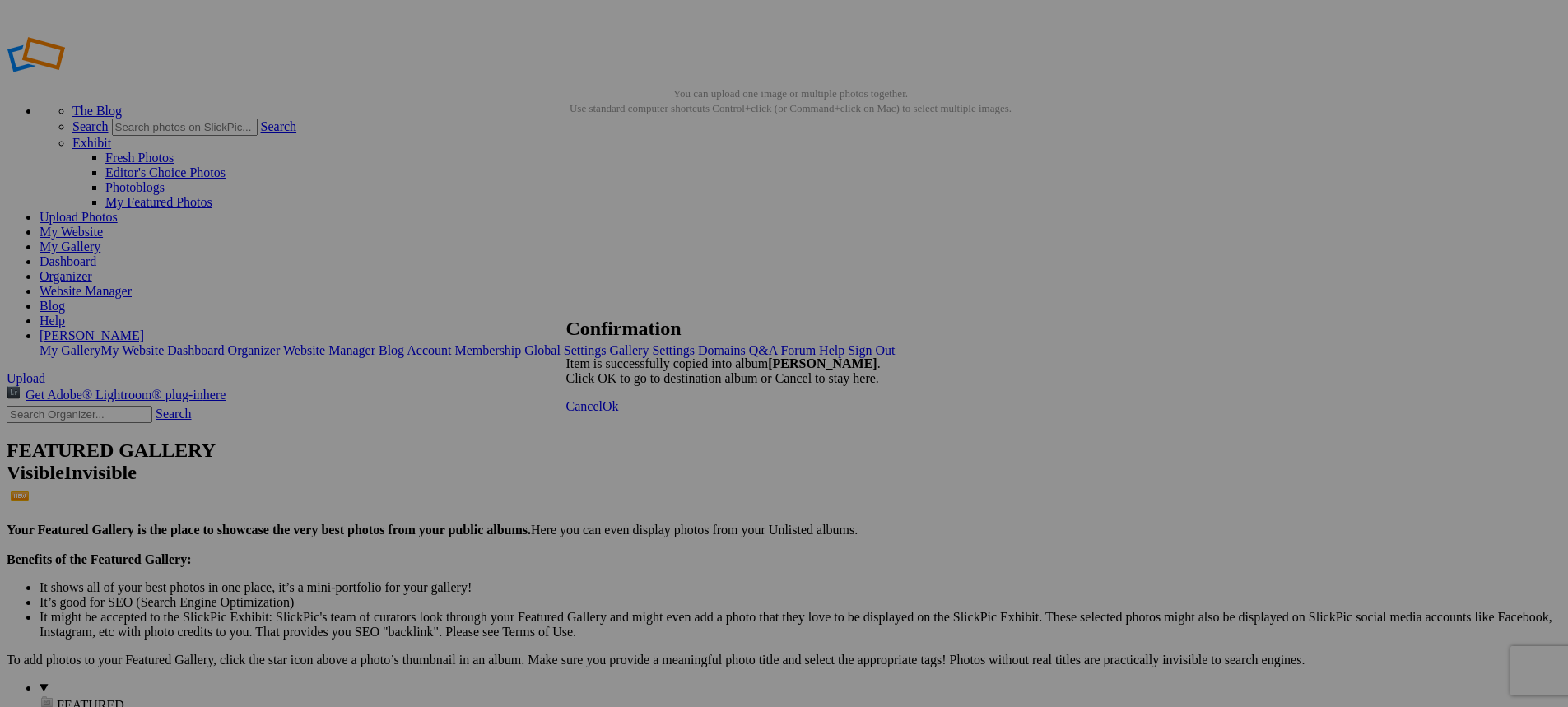
click at [602, 413] on span "Cancel" at bounding box center [585, 406] width 37 height 14
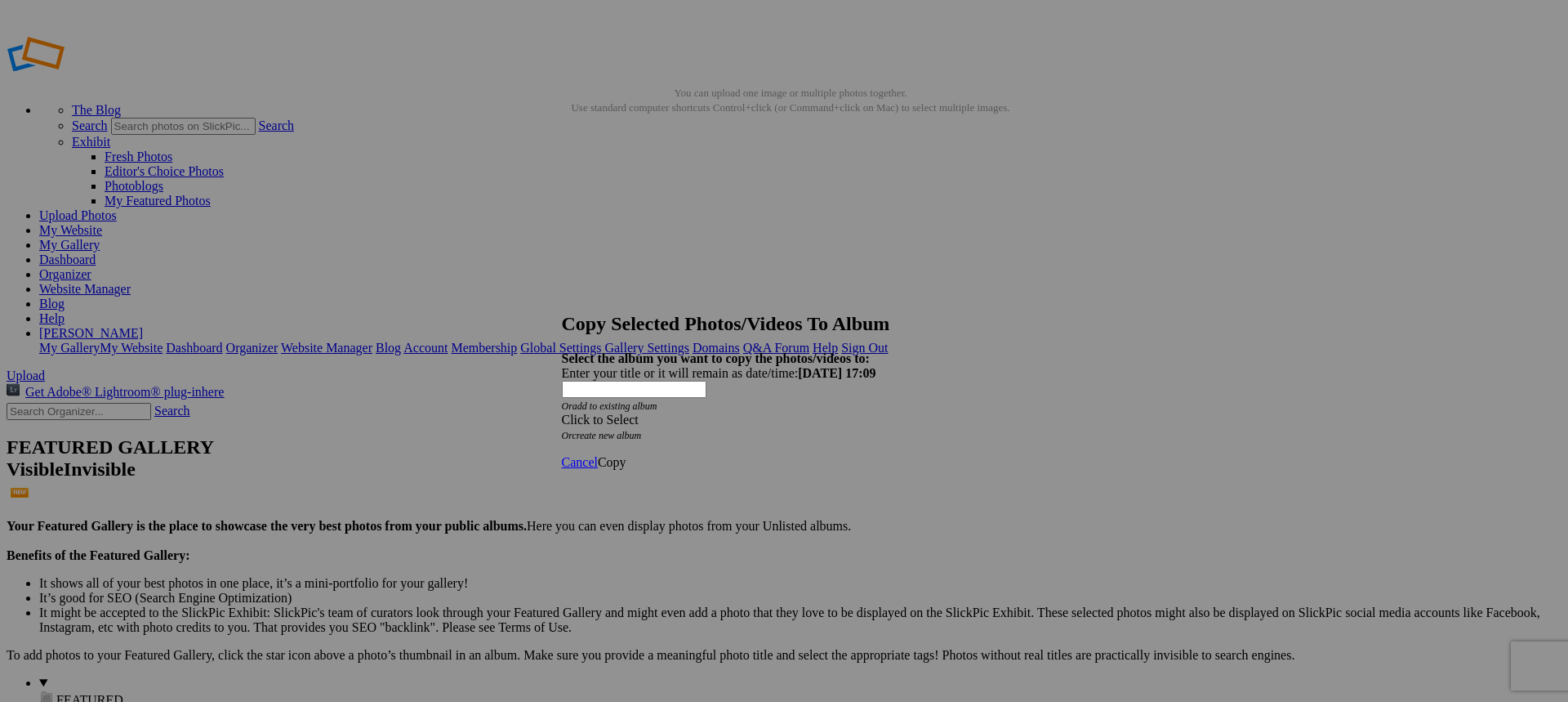
click at [753, 412] on div "Click to Select" at bounding box center [778, 419] width 433 height 15
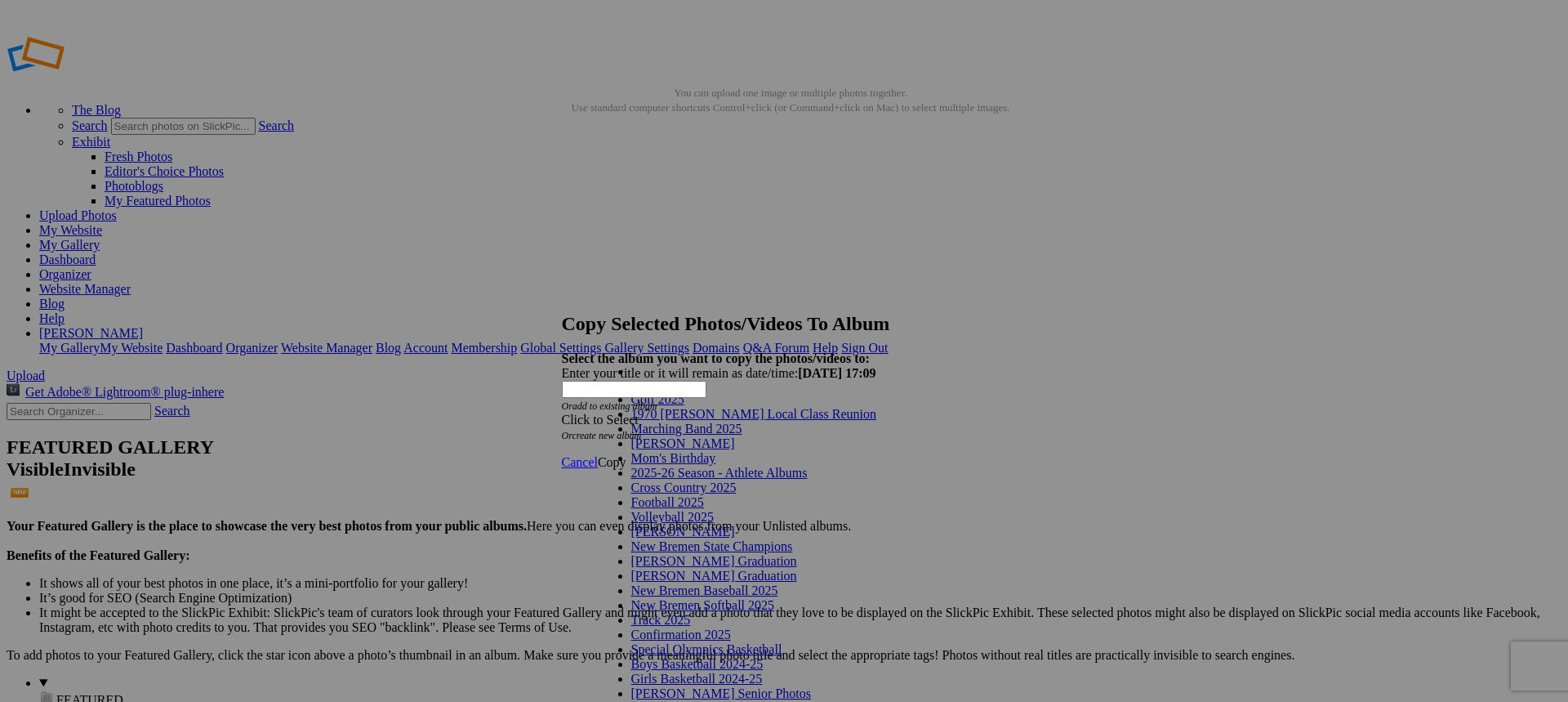
click at [744, 480] on span "2025-26 Season - Athlete Albums" at bounding box center [719, 472] width 177 height 14
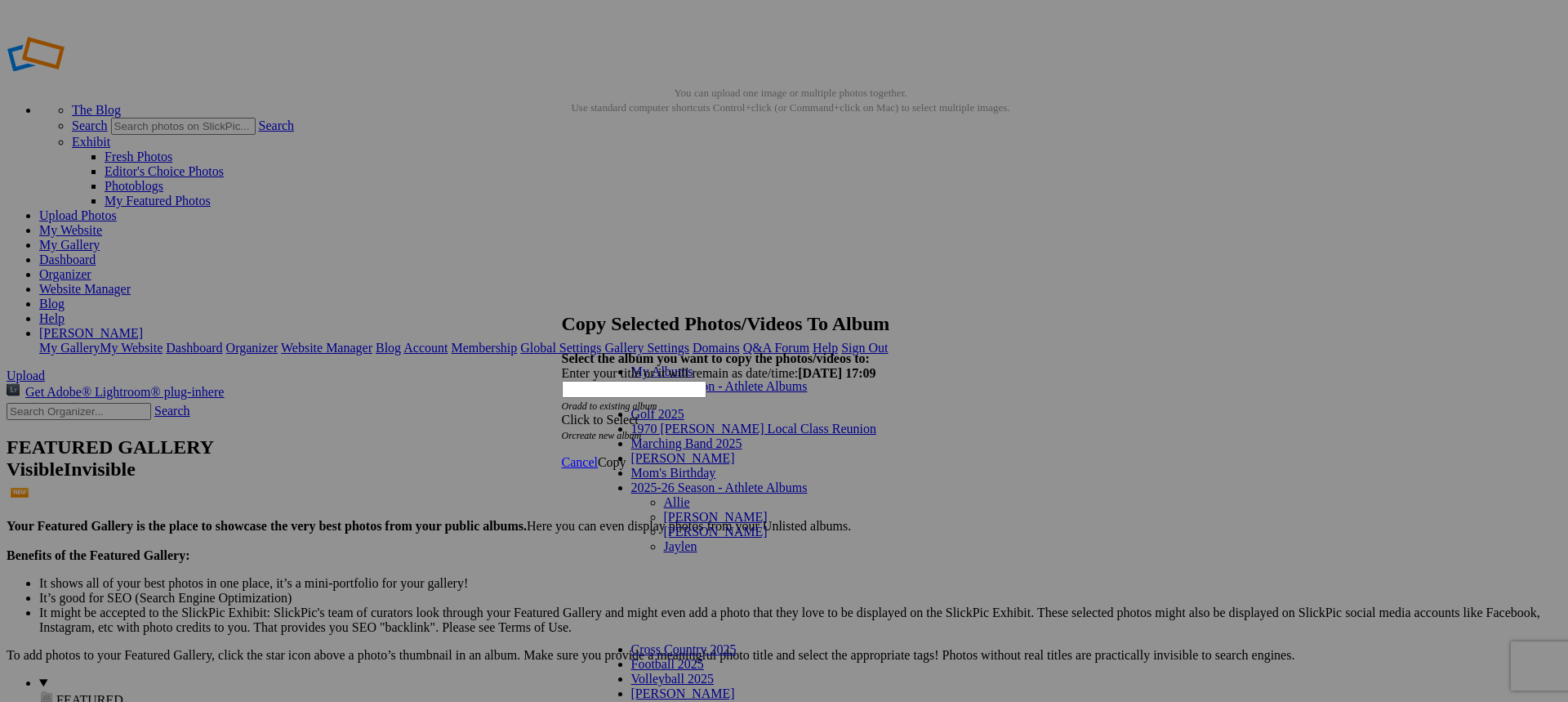
click at [664, 539] on link "Jaylen" at bounding box center [681, 546] width 33 height 14
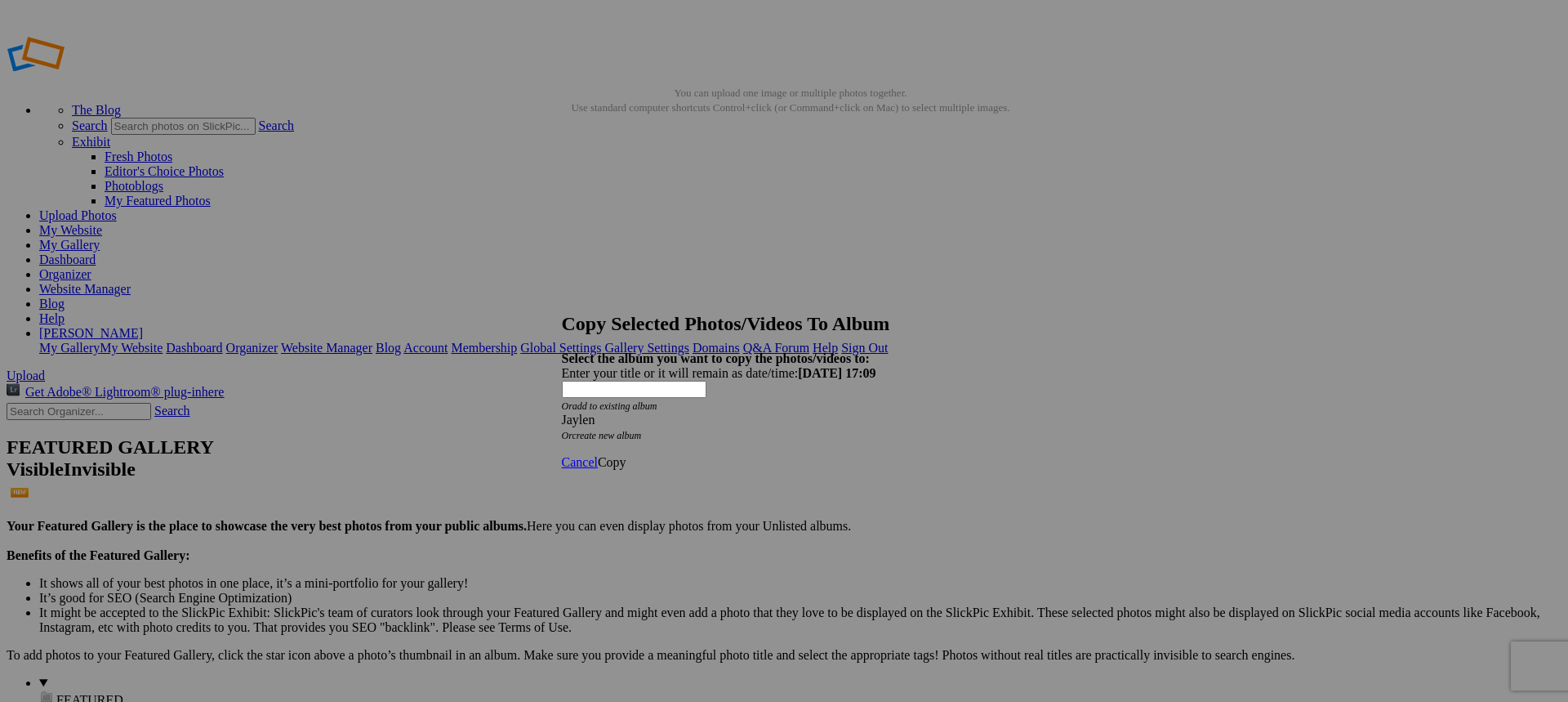
click at [626, 456] on span "Copy" at bounding box center [611, 462] width 28 height 14
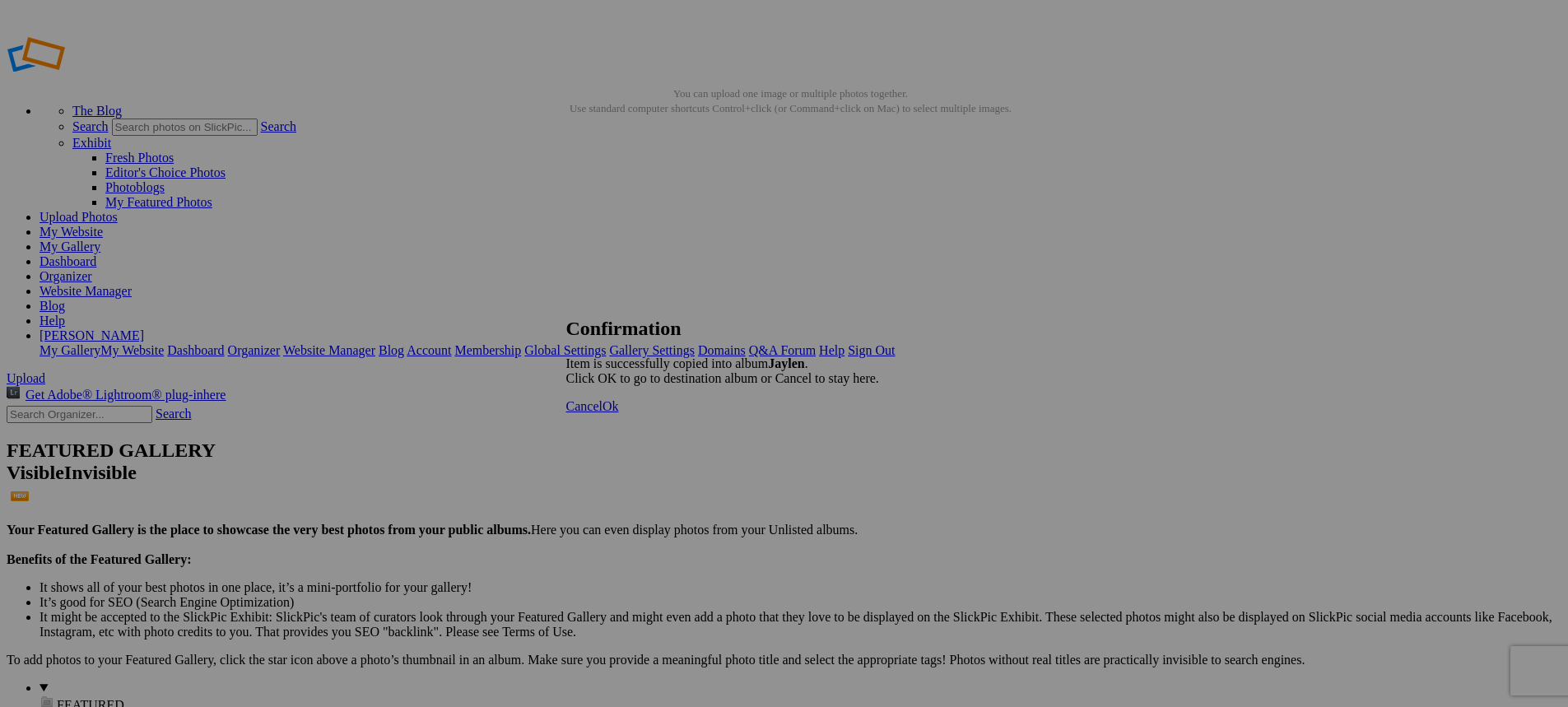
click at [602, 413] on span "Cancel" at bounding box center [585, 406] width 37 height 14
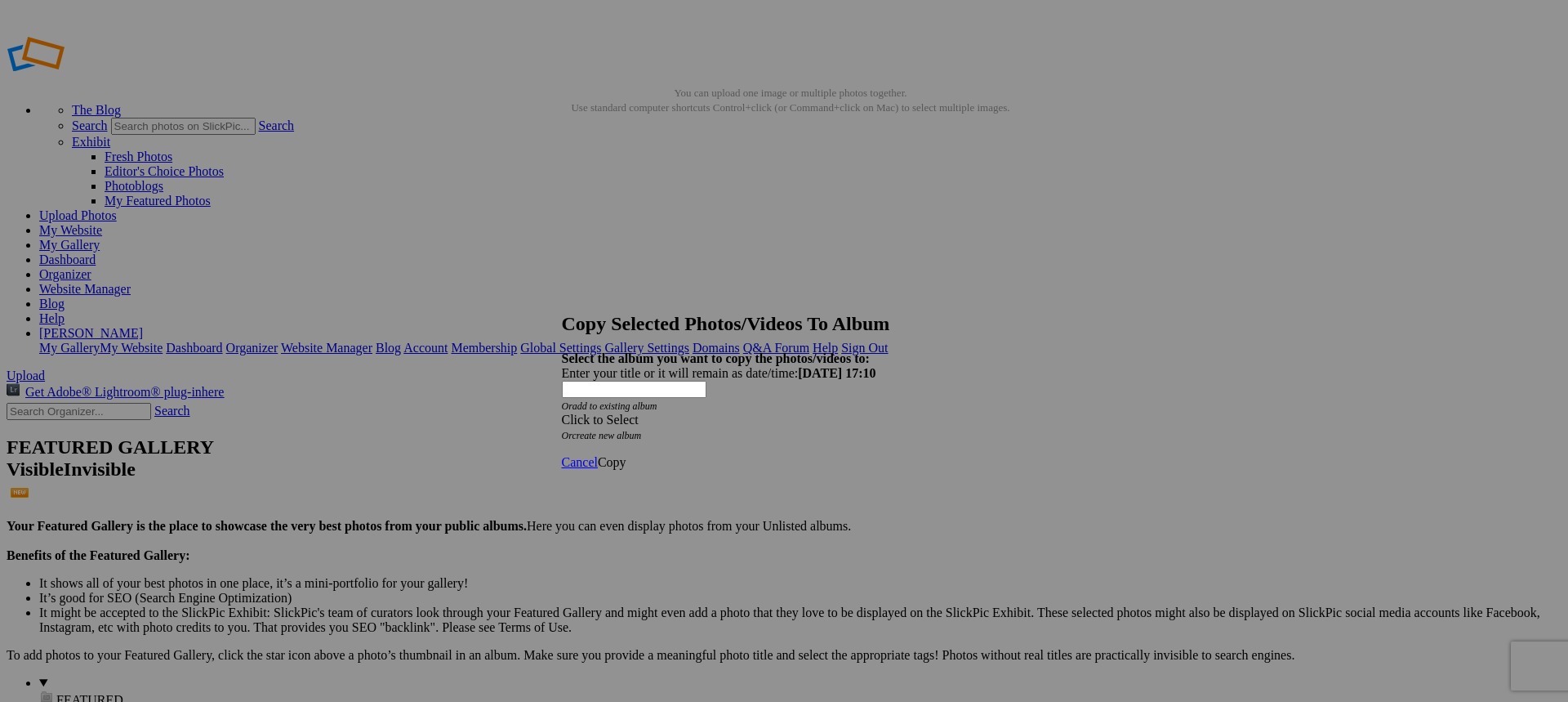
click at [729, 412] on div "Click to Select" at bounding box center [778, 419] width 433 height 15
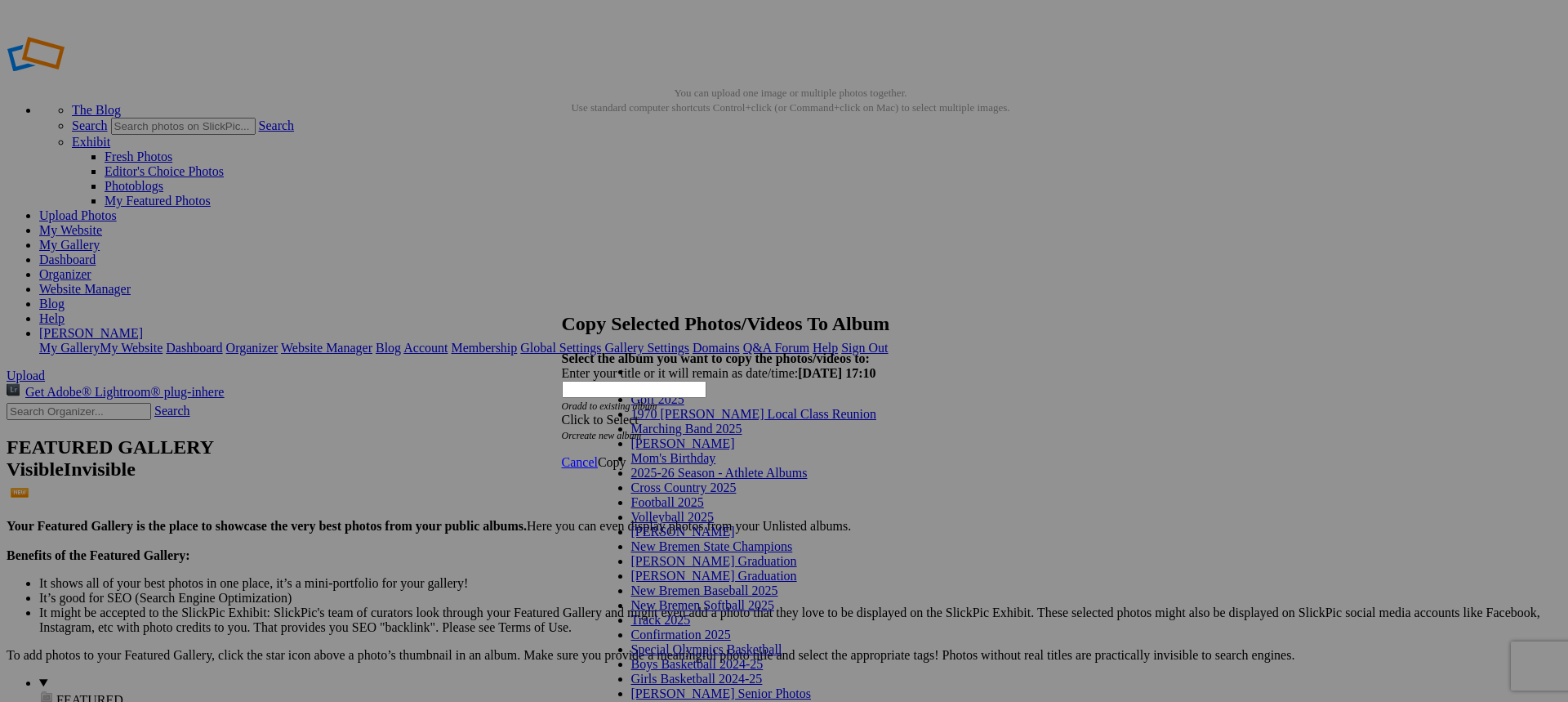
click at [692, 480] on span "2025-26 Season - Athlete Albums" at bounding box center [719, 472] width 177 height 14
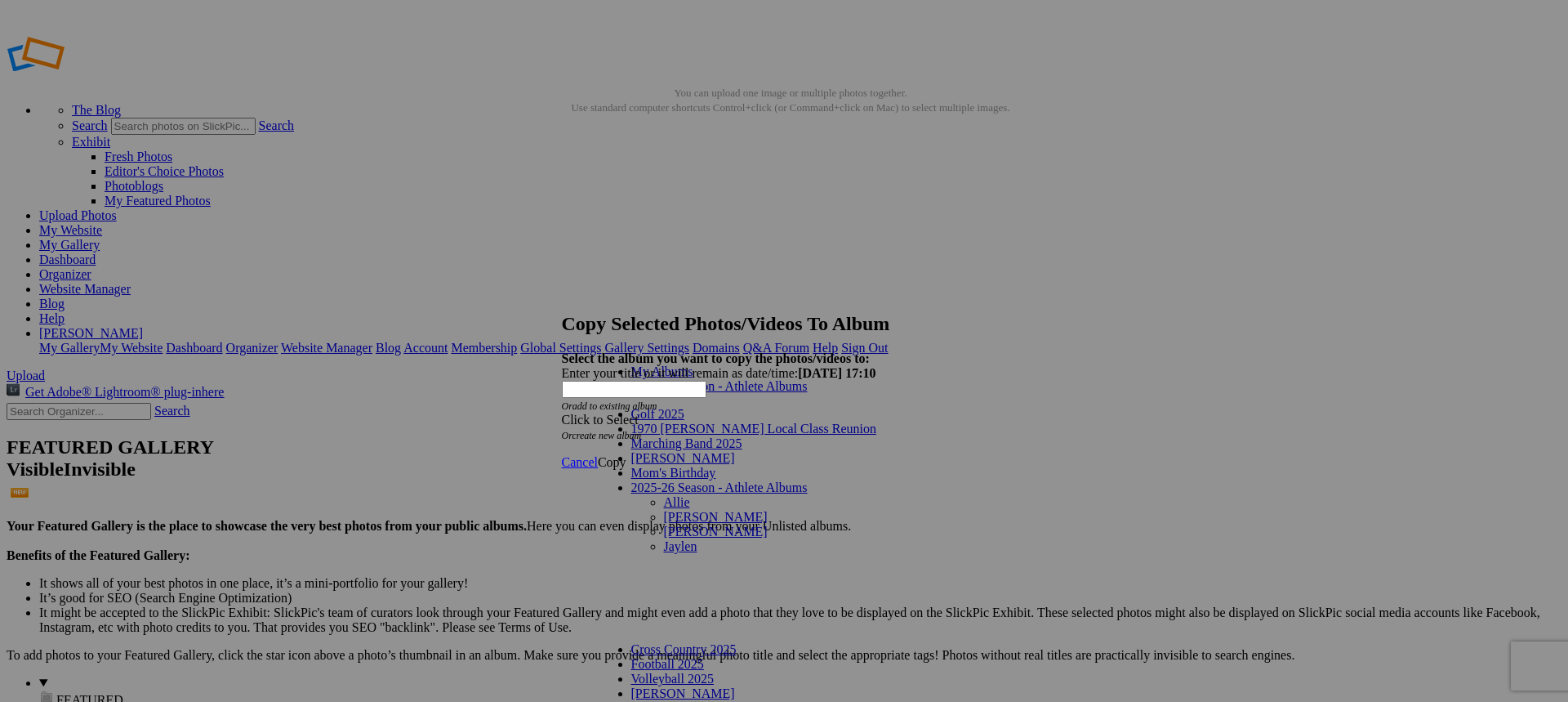
click at [664, 524] on link "[PERSON_NAME]" at bounding box center [716, 531] width 104 height 14
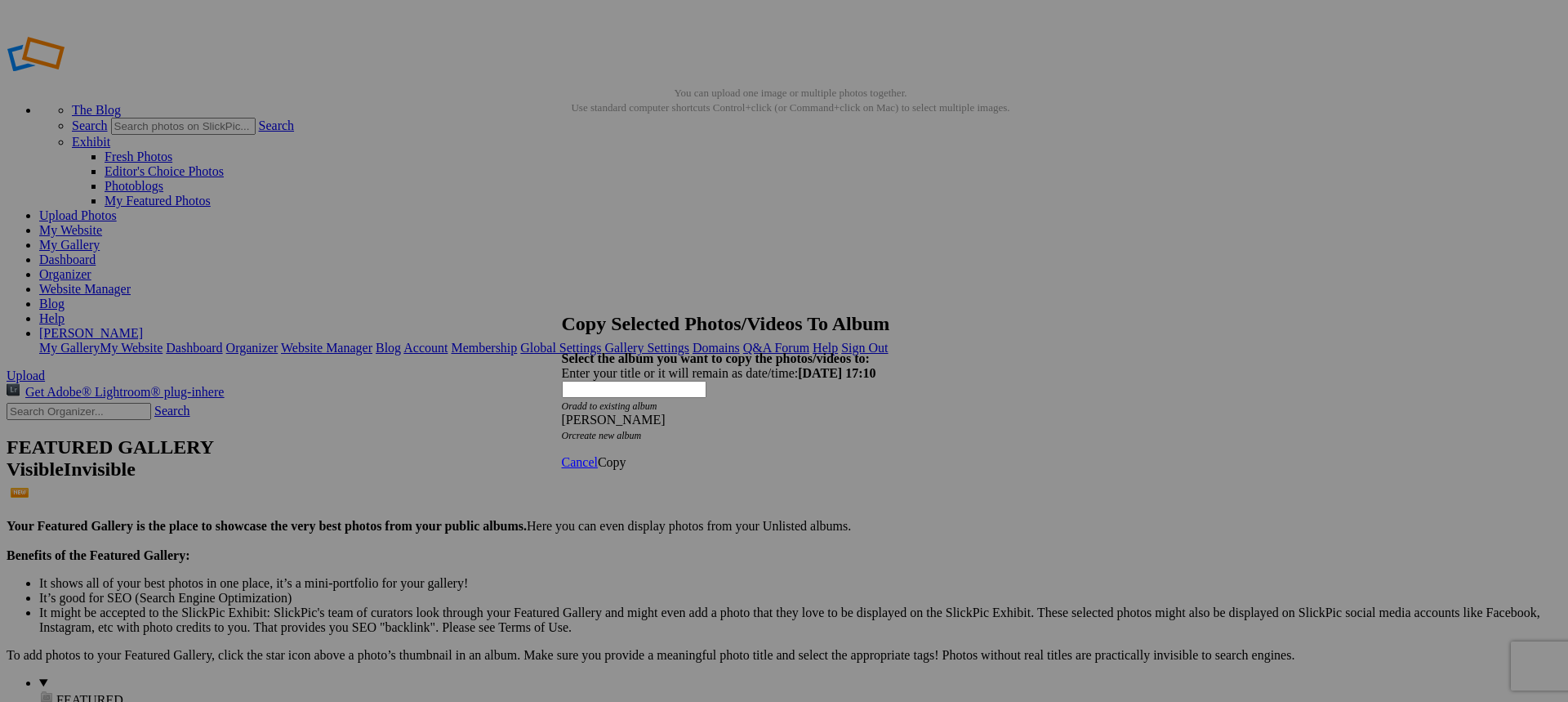
click at [626, 456] on link "Copy" at bounding box center [611, 462] width 28 height 14
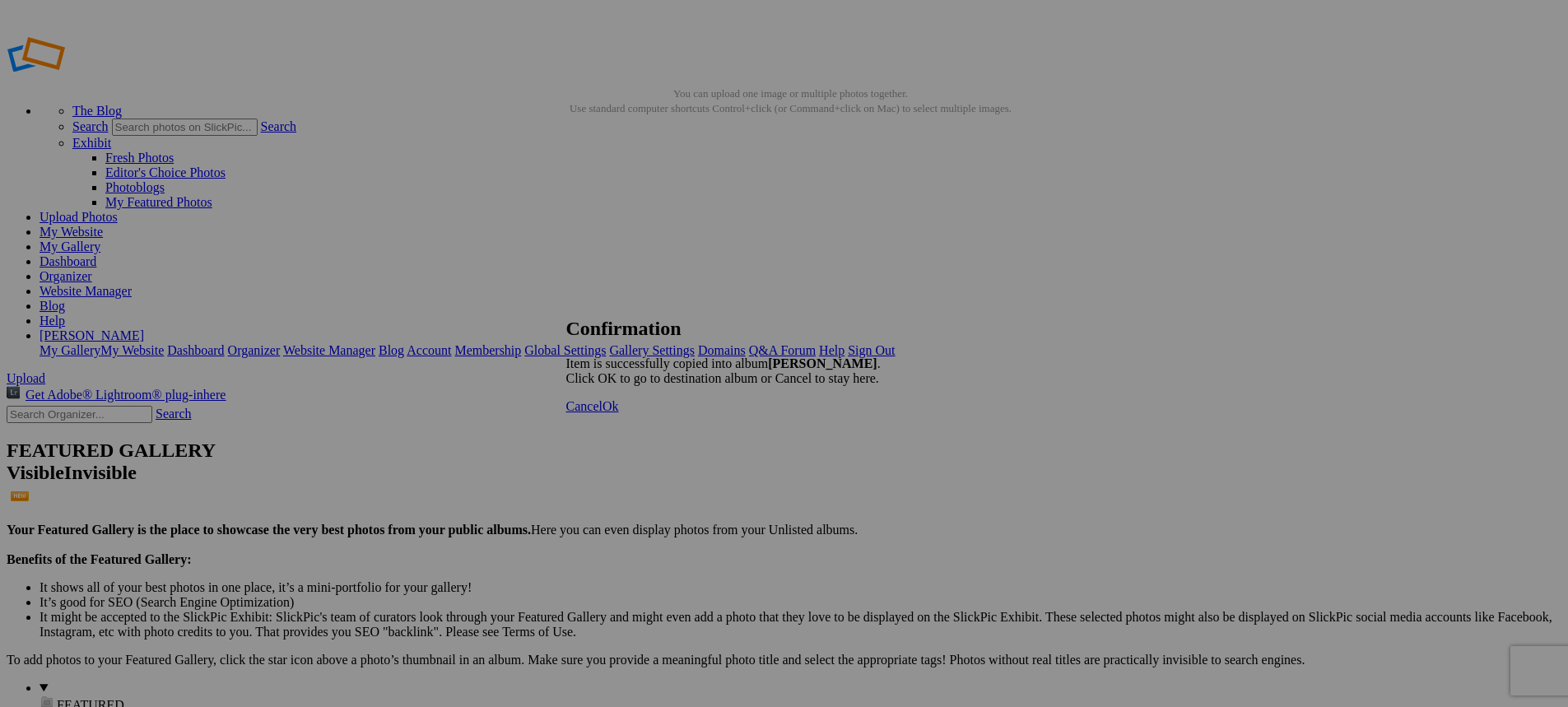
click at [619, 413] on span "Ok" at bounding box center [610, 406] width 17 height 14
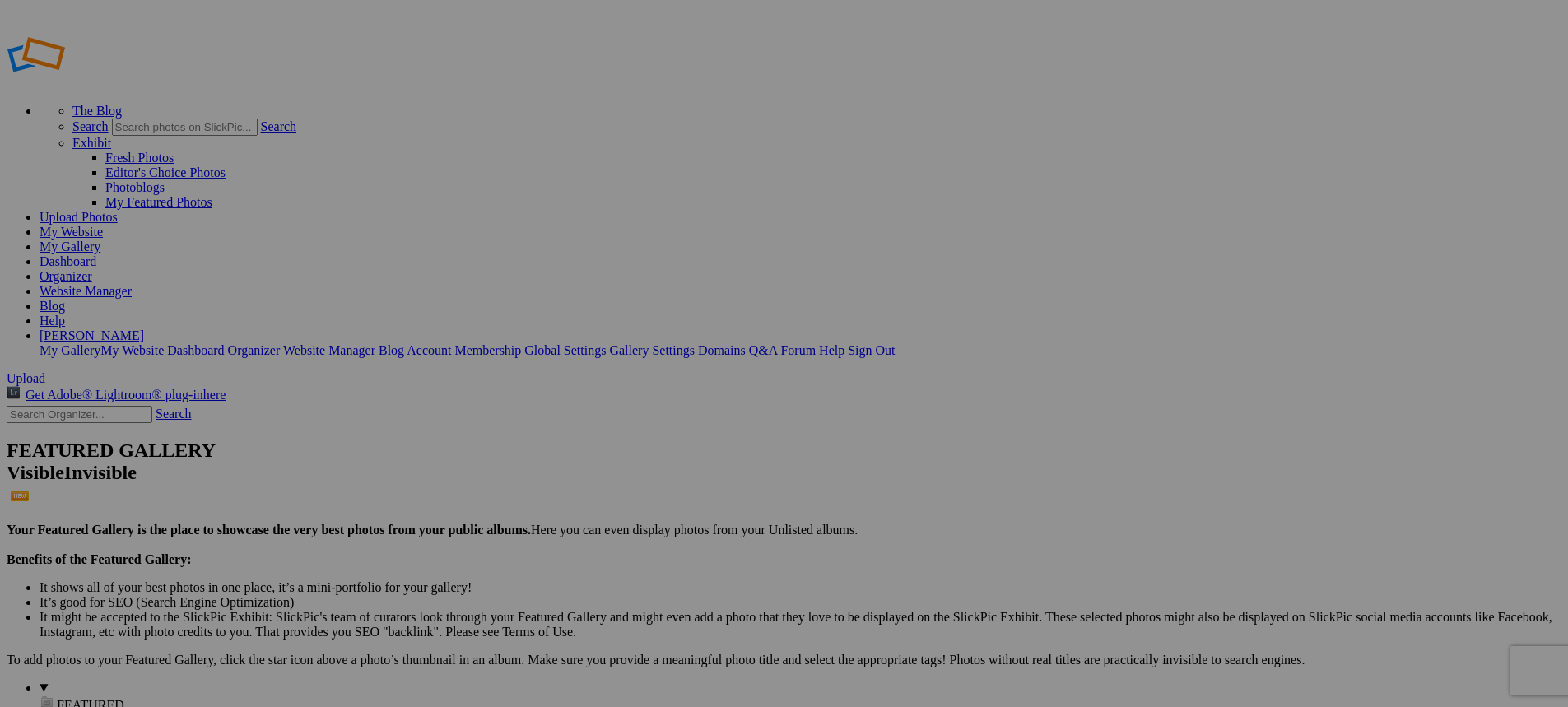
type input "[PERSON_NAME]"
type input "2025-26 Season - Athlete Albums"
click at [132, 284] on link "Website Manager" at bounding box center [85, 291] width 92 height 14
